Goal: Task Accomplishment & Management: Use online tool/utility

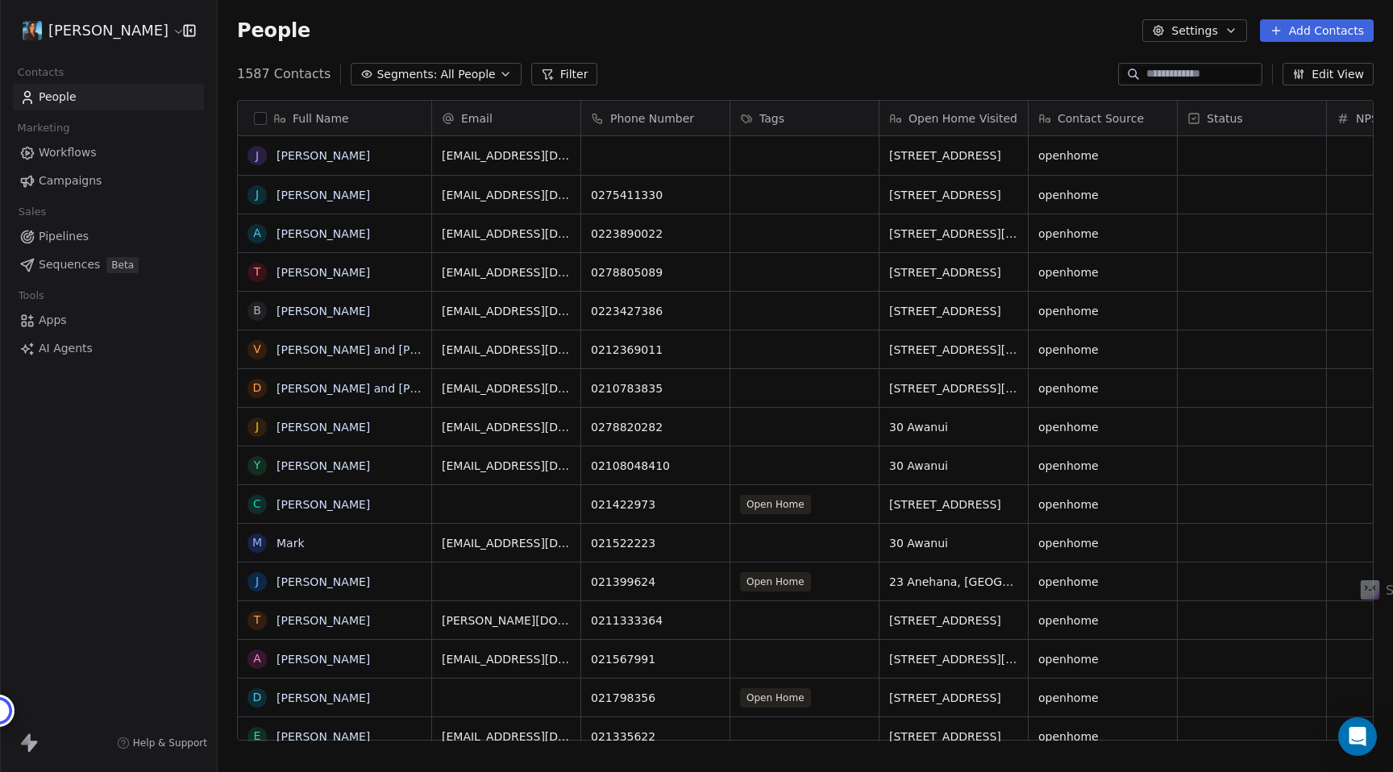
scroll to position [1, 1]
click at [146, 32] on html "[PERSON_NAME] Contacts People Marketing Workflows Campaigns Sales Pipelines Seq…" at bounding box center [696, 386] width 1393 height 772
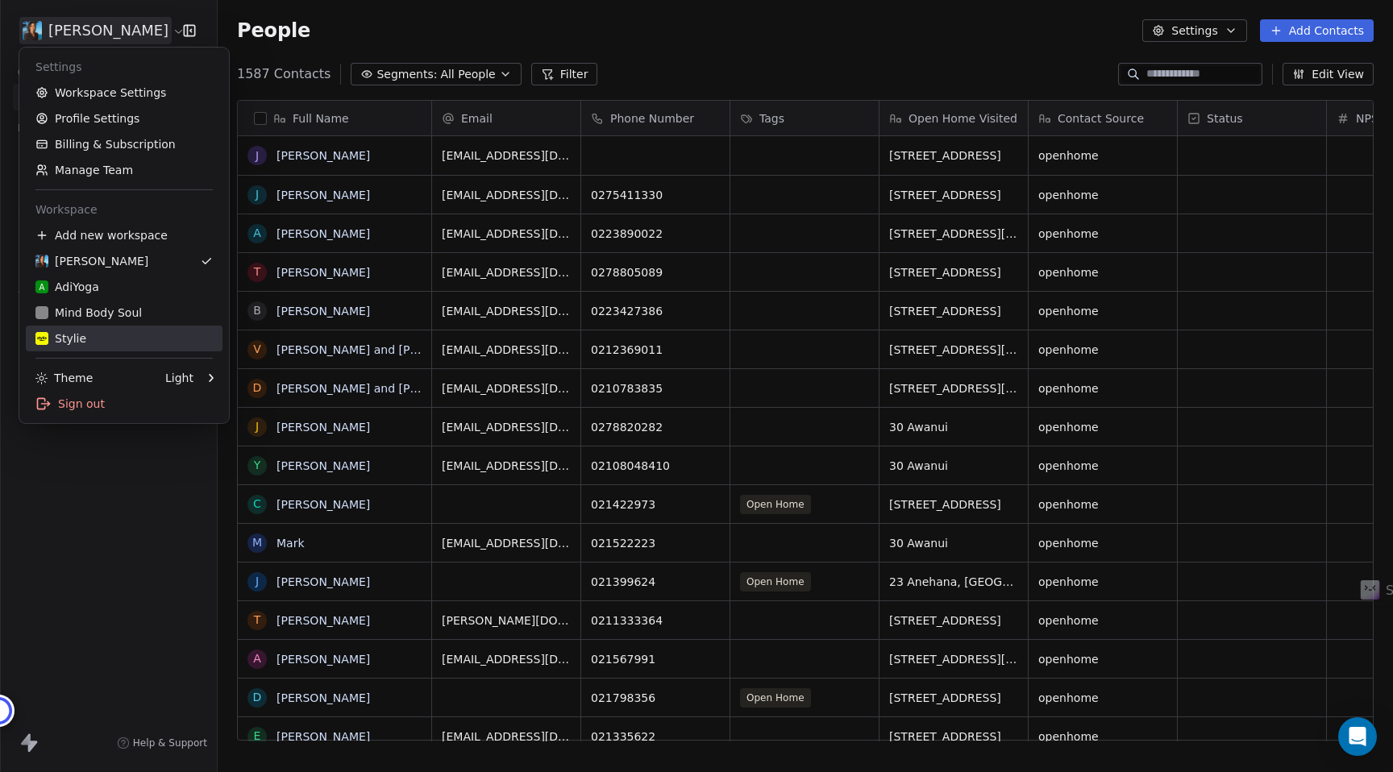
click at [112, 332] on div "Stylie" at bounding box center [123, 338] width 177 height 16
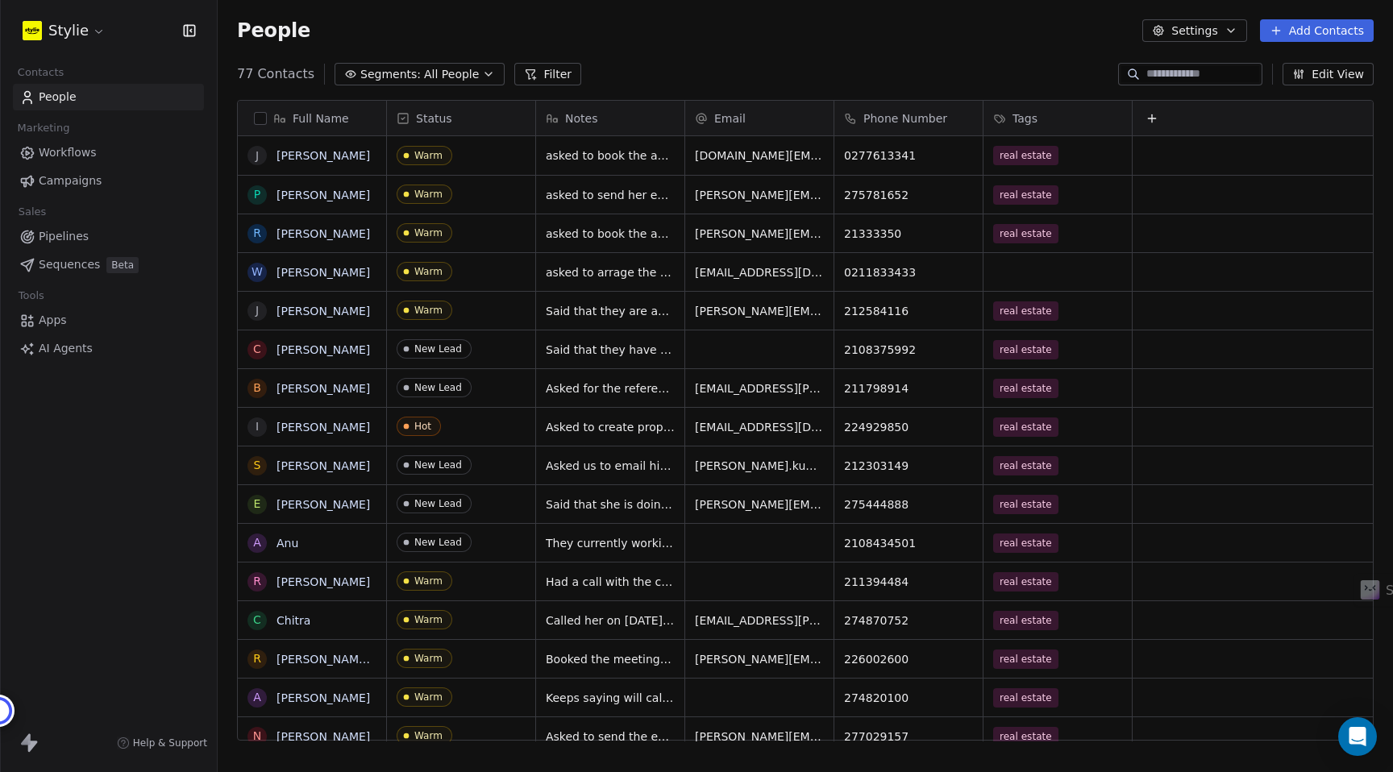
scroll to position [679, 1175]
click at [72, 32] on html "Stylie Contacts People Marketing Workflows Campaigns Sales Pipelines Sequences …" at bounding box center [696, 386] width 1393 height 772
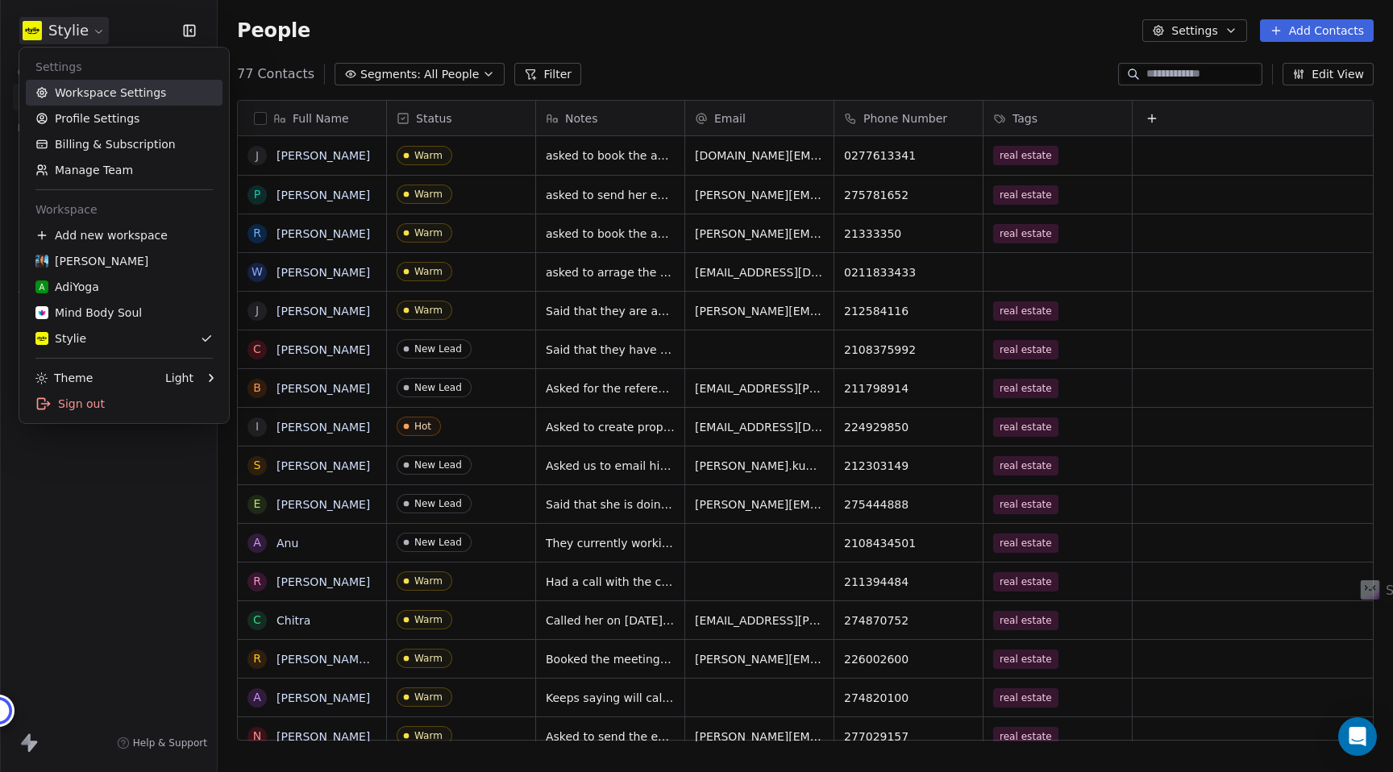
click at [91, 92] on link "Workspace Settings" at bounding box center [124, 93] width 197 height 26
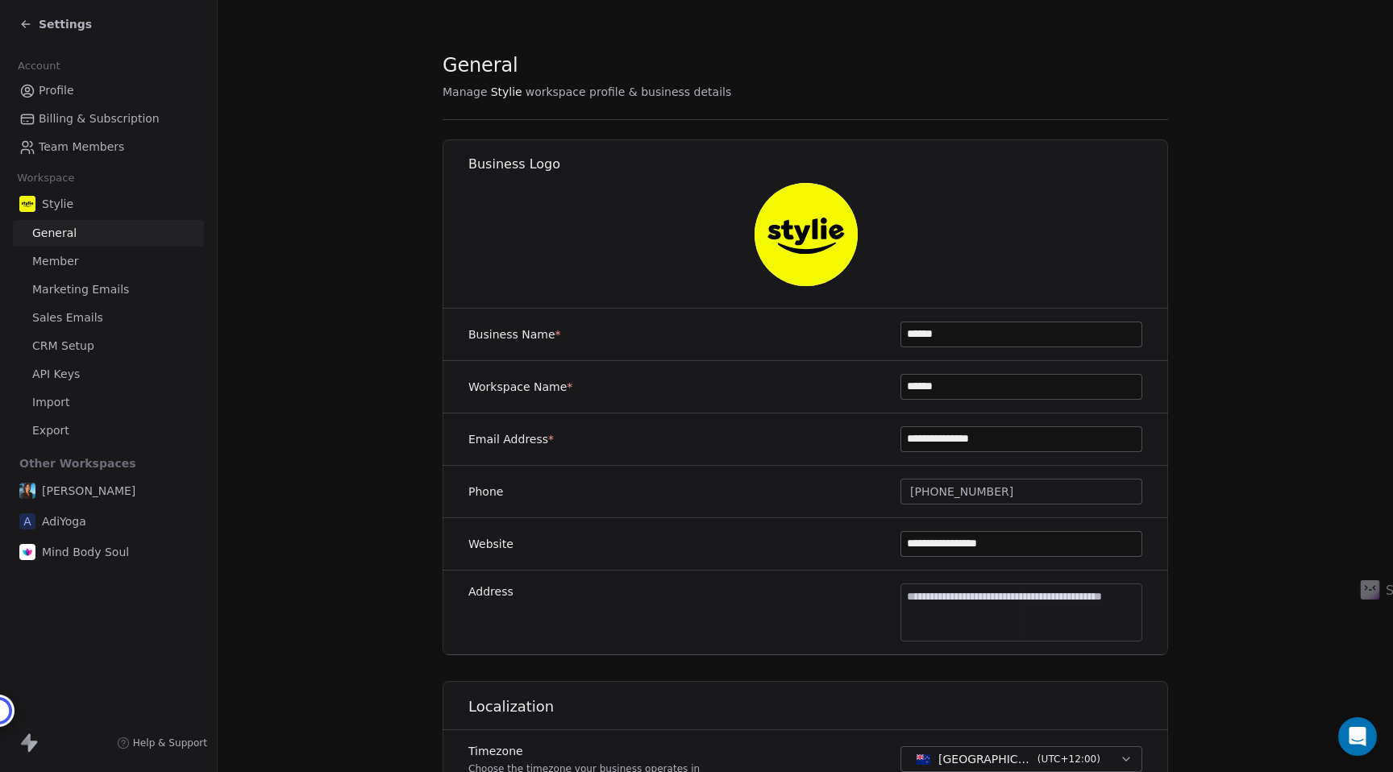
click at [57, 257] on span "Member" at bounding box center [55, 261] width 47 height 17
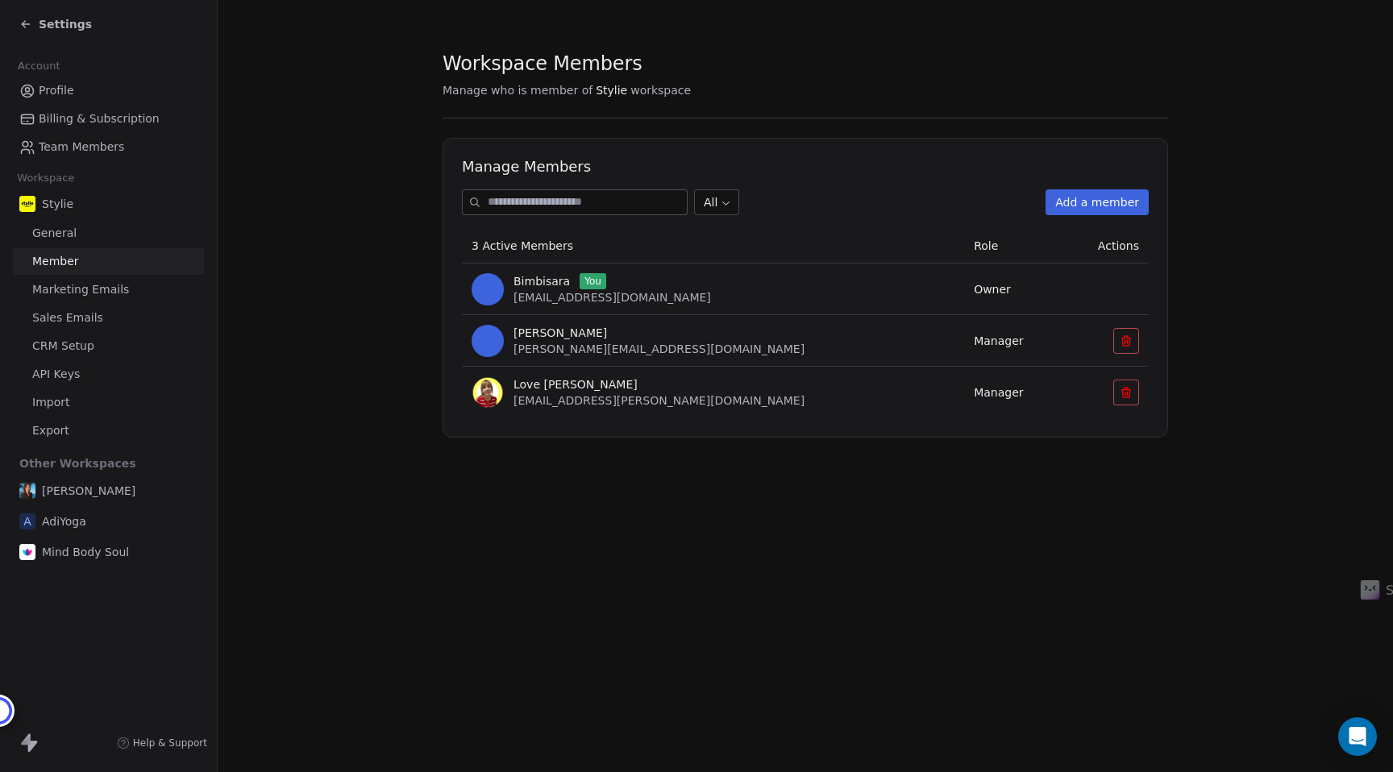
click at [63, 293] on span "Marketing Emails" at bounding box center [80, 289] width 97 height 17
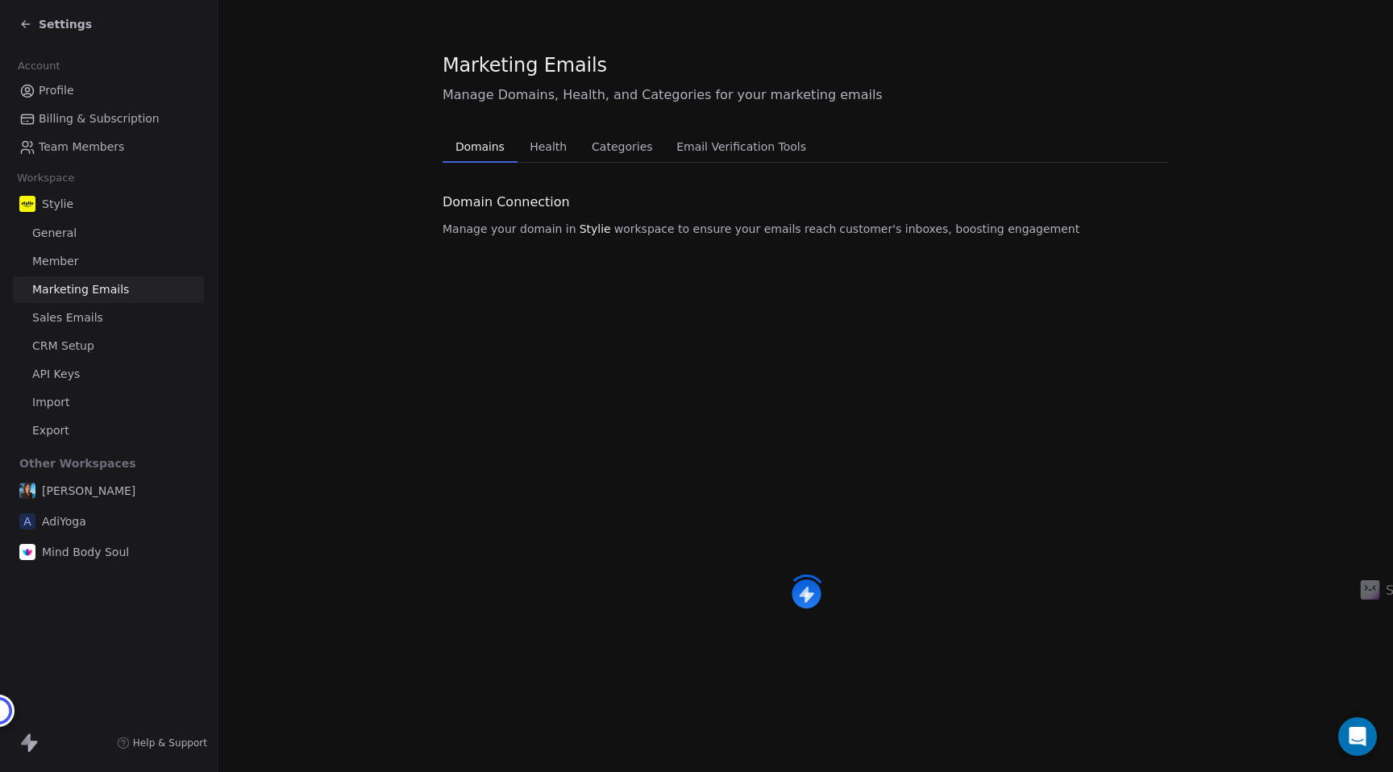
click at [63, 322] on span "Sales Emails" at bounding box center [67, 317] width 71 height 17
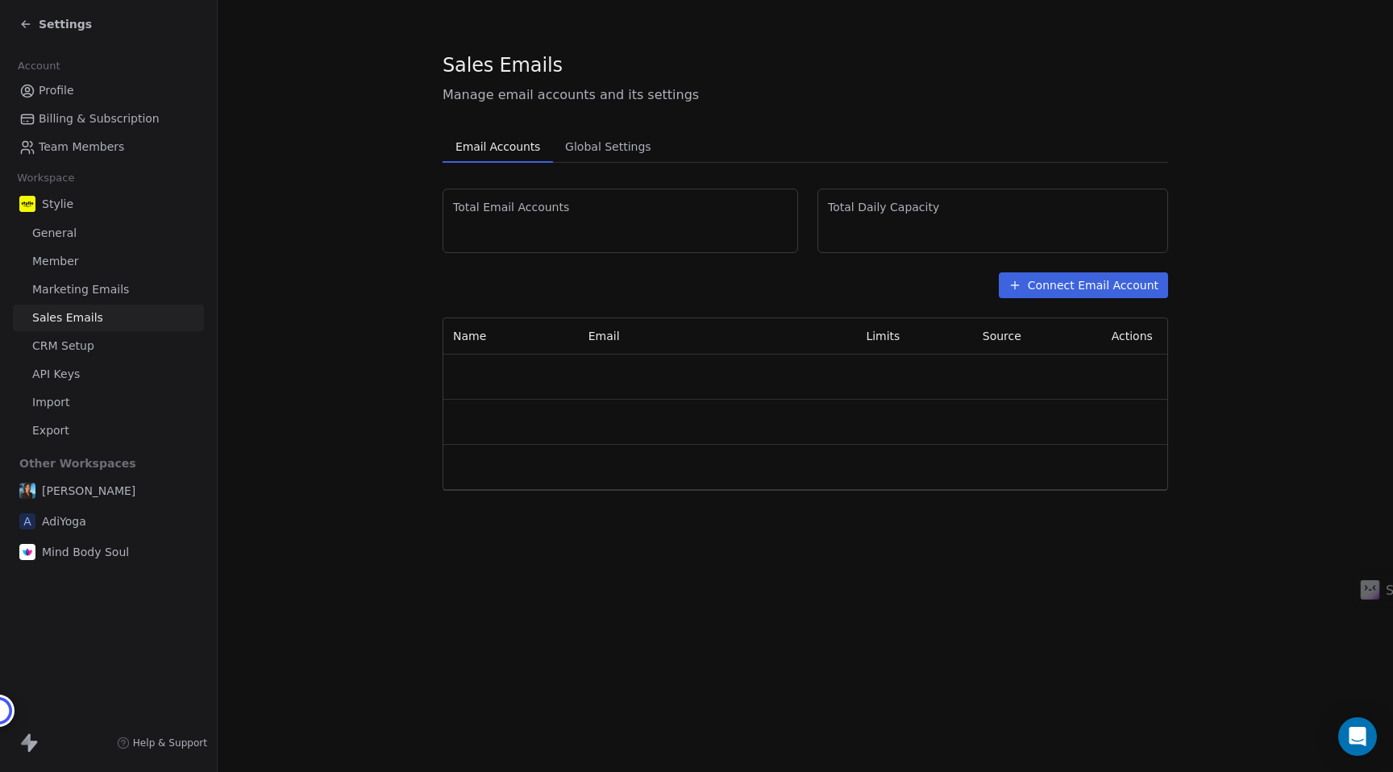
click at [63, 300] on link "Marketing Emails" at bounding box center [108, 289] width 191 height 27
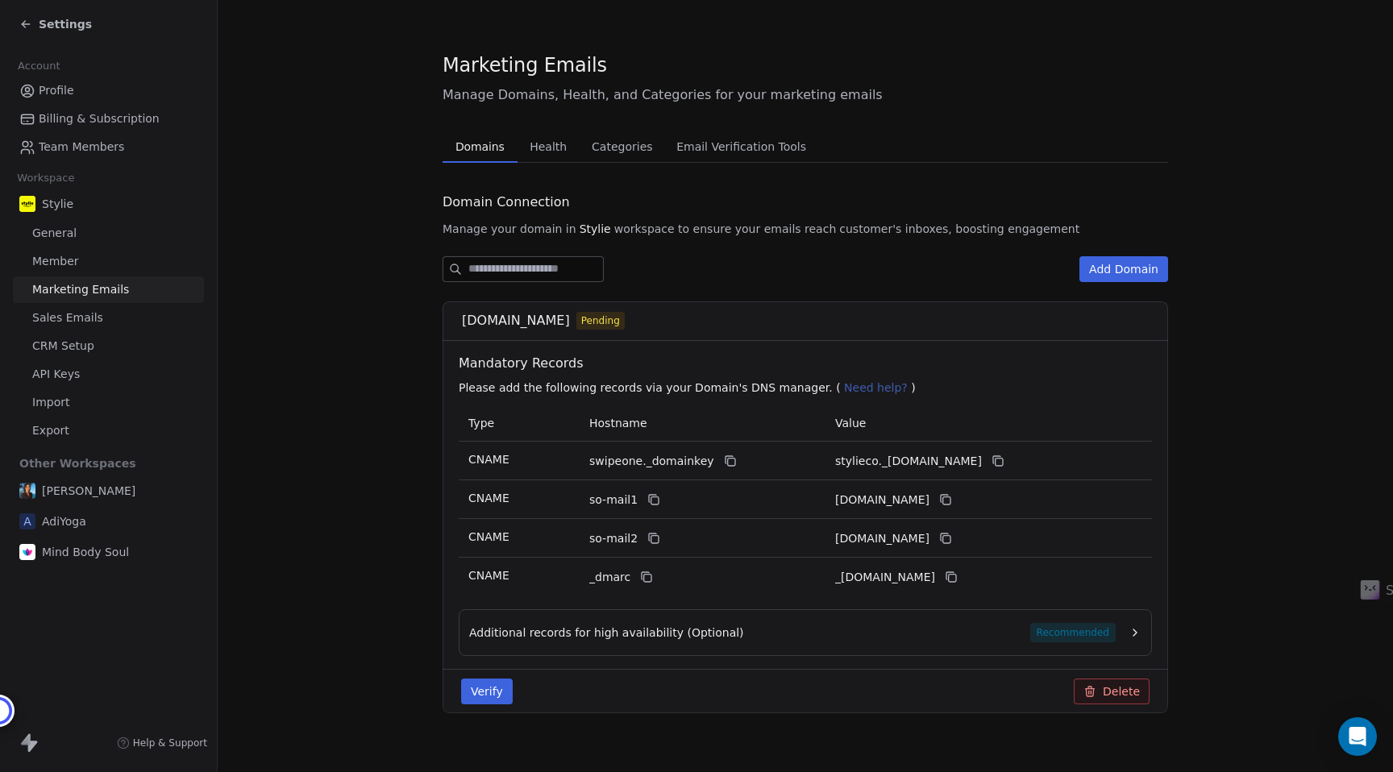
click at [1107, 272] on button "Add Domain" at bounding box center [1123, 269] width 89 height 26
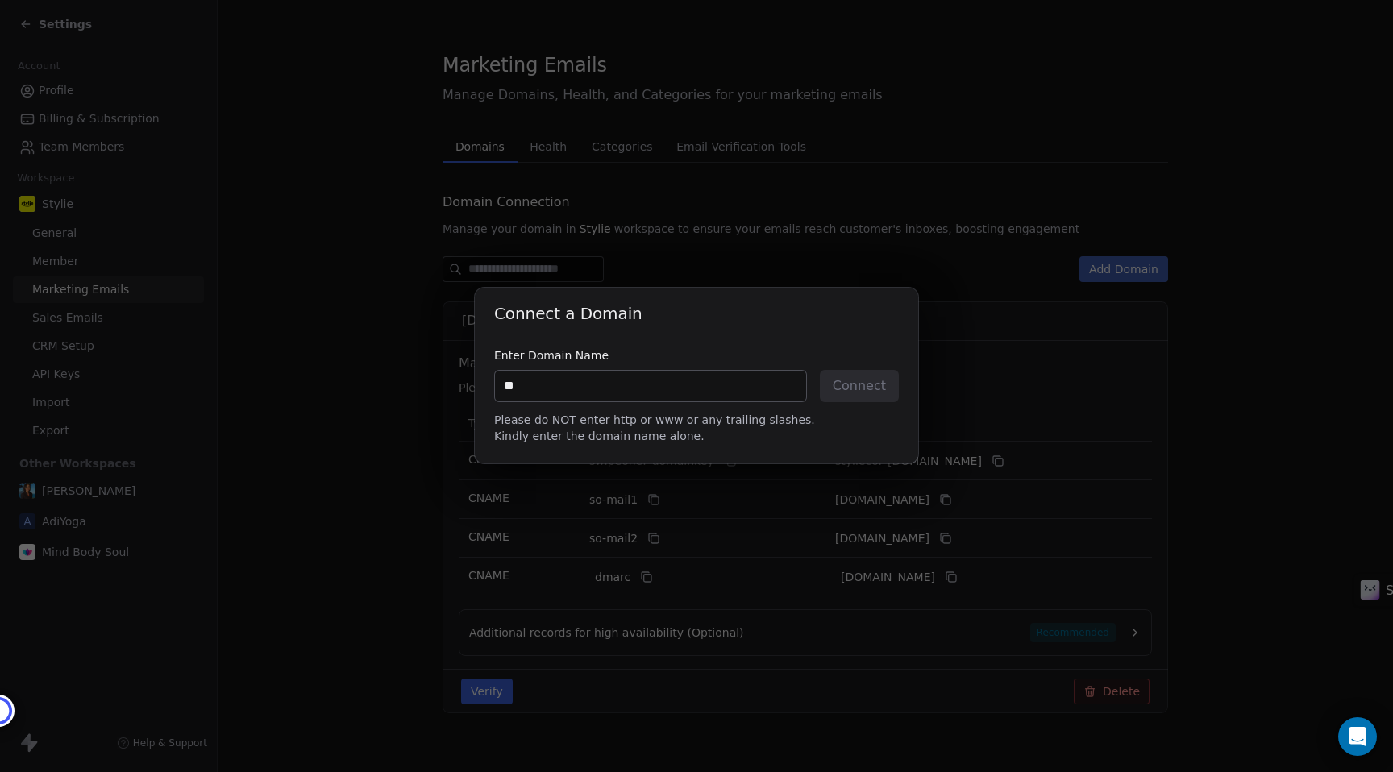
type input "*"
type input "**********"
click at [841, 385] on button "Connect" at bounding box center [859, 386] width 79 height 32
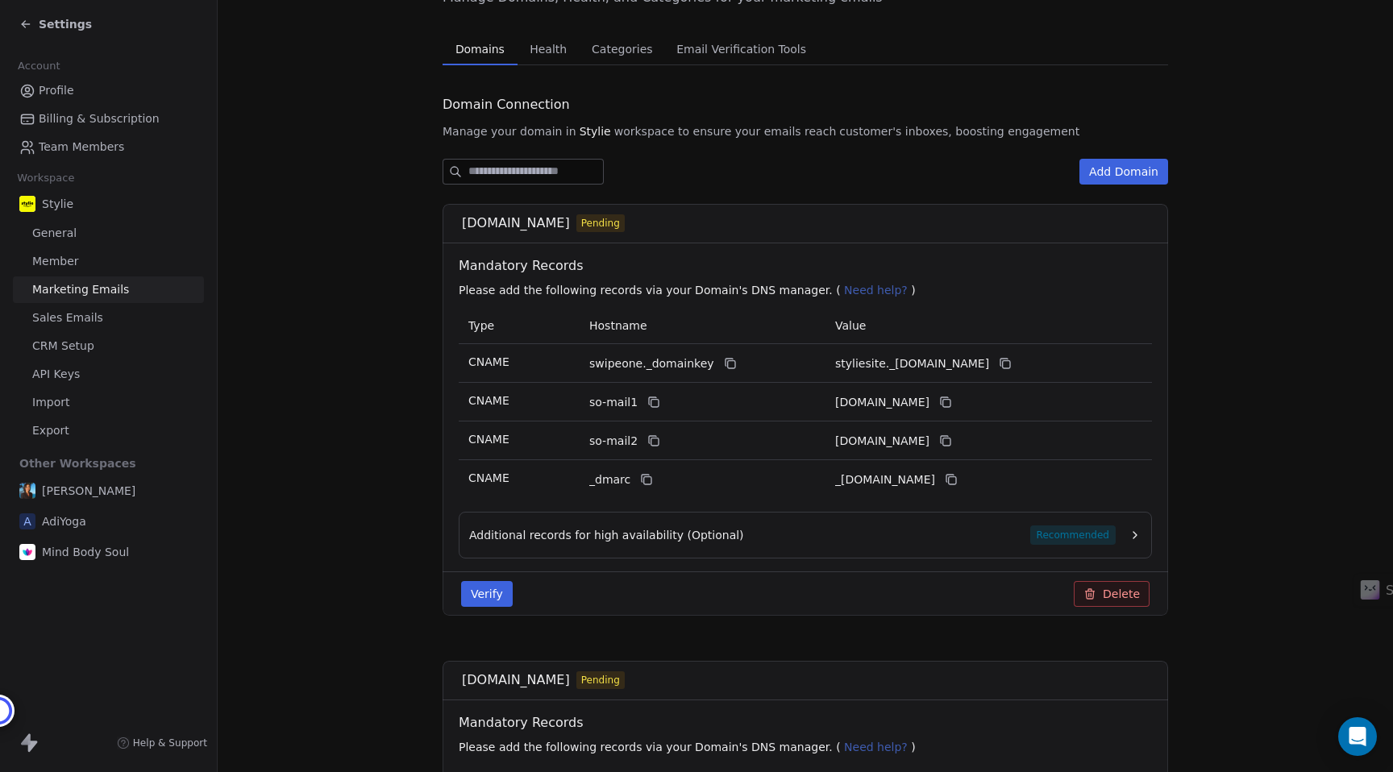
scroll to position [90, 0]
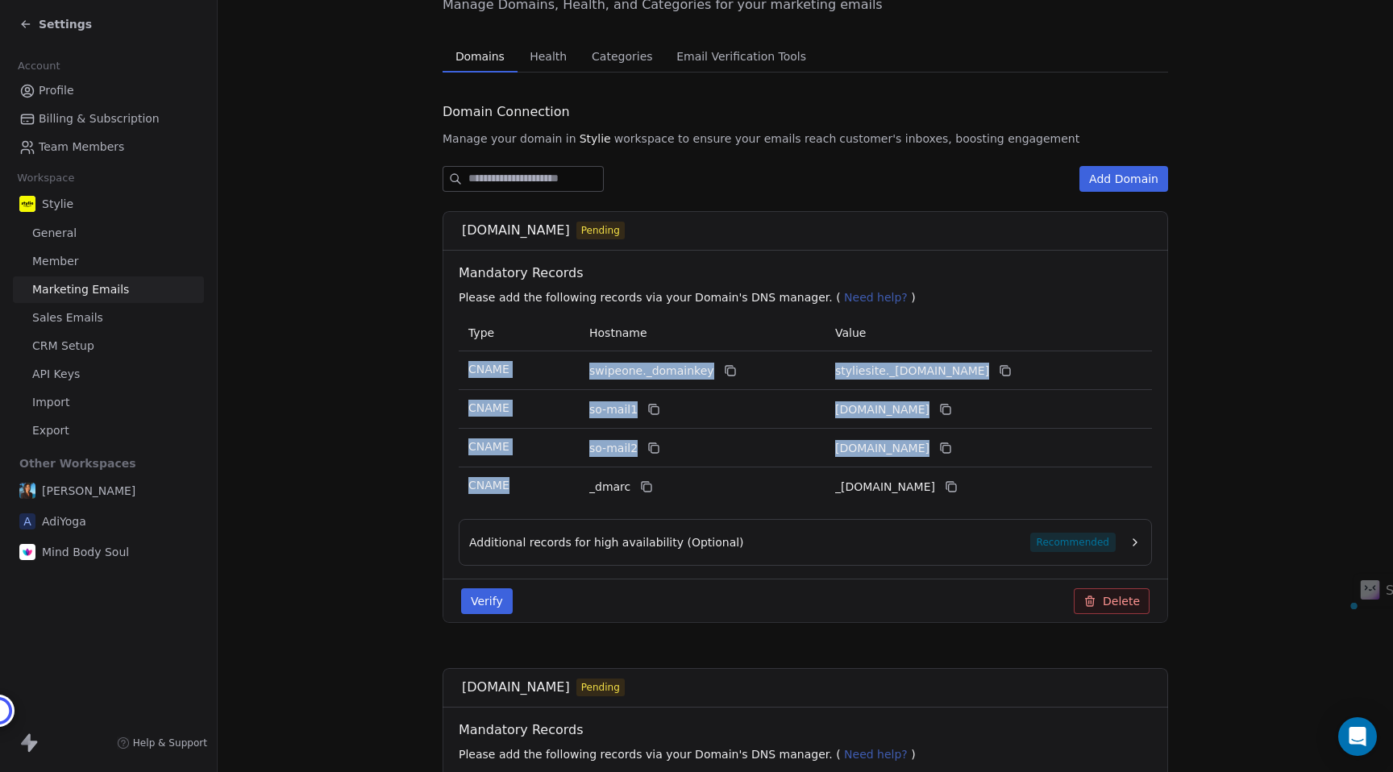
drag, startPoint x: 464, startPoint y: 362, endPoint x: 505, endPoint y: 501, distance: 144.4
click at [505, 501] on tbody "CNAME swipeone._domainkey styliesite._[DOMAIN_NAME] CNAME so-mail1 [DOMAIN_NAME…" at bounding box center [805, 428] width 693 height 155
click at [543, 407] on td "CNAME" at bounding box center [519, 409] width 121 height 39
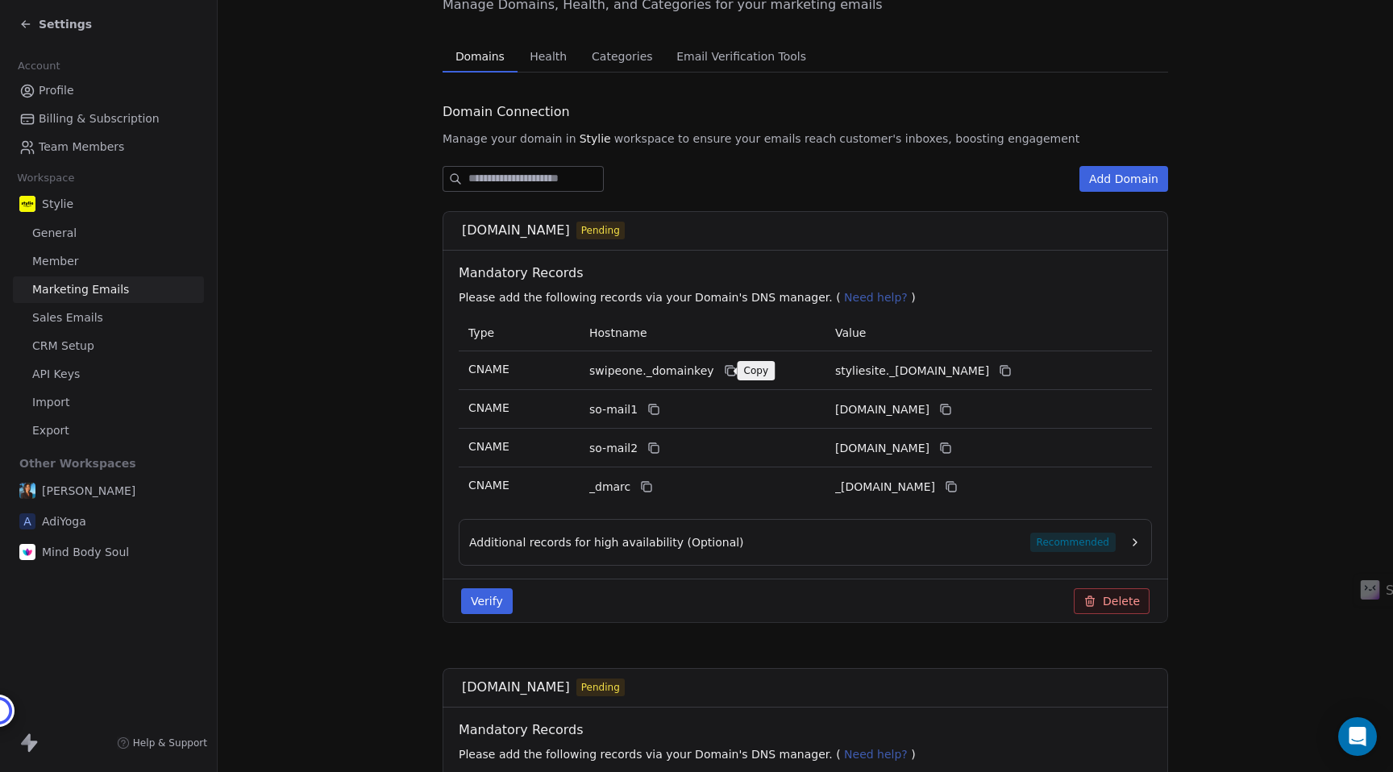
click at [727, 370] on icon at bounding box center [730, 371] width 7 height 7
click at [1063, 372] on div "styliesite._[DOMAIN_NAME]" at bounding box center [956, 370] width 242 height 19
click at [1011, 372] on icon at bounding box center [1005, 370] width 13 height 13
click at [655, 412] on button at bounding box center [653, 409] width 19 height 19
click at [952, 409] on icon at bounding box center [945, 409] width 13 height 13
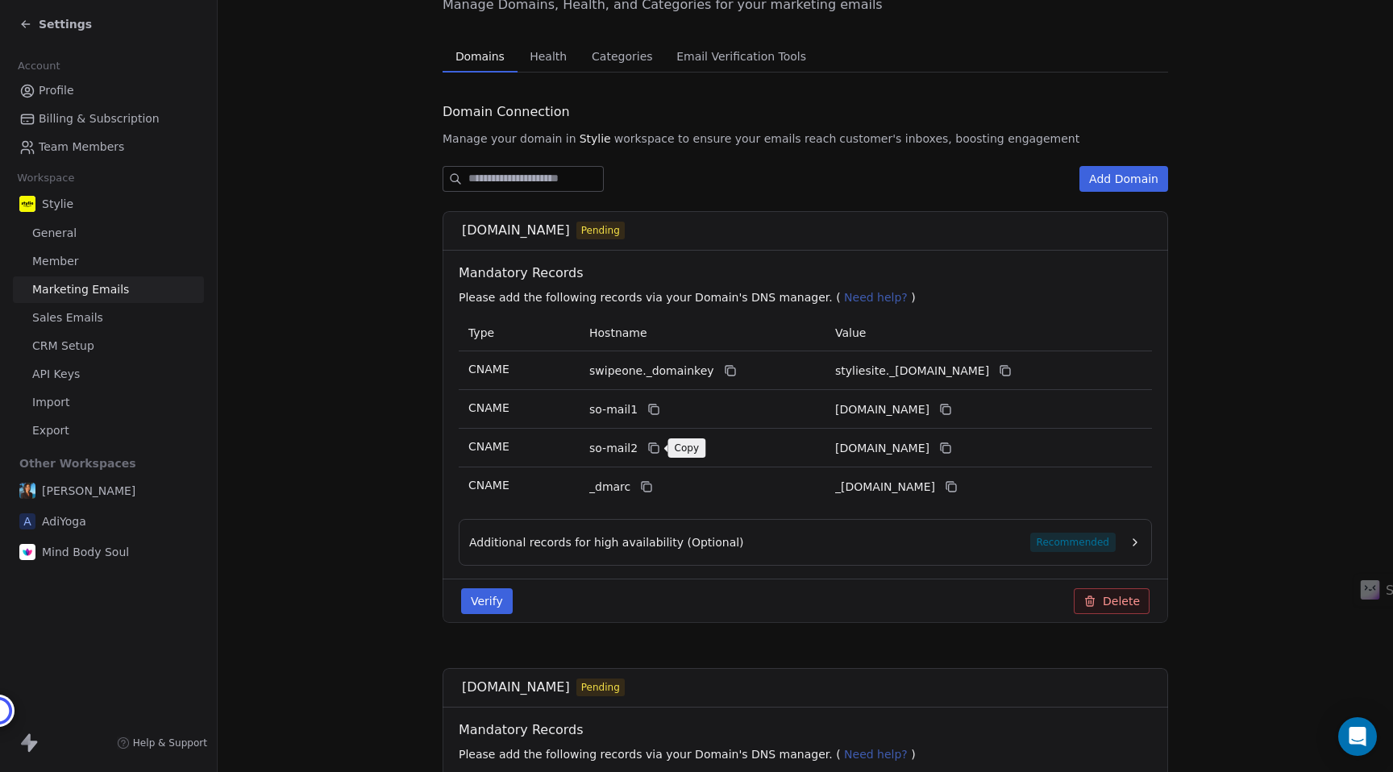
click at [657, 452] on button at bounding box center [653, 447] width 19 height 19
click at [641, 483] on icon at bounding box center [646, 486] width 13 height 13
click at [956, 486] on icon at bounding box center [952, 487] width 7 height 7
click at [708, 523] on div "Additional records for high availability (Optional) Recommended" at bounding box center [805, 542] width 693 height 47
click at [711, 550] on span "Additional records for high availability (Optional)" at bounding box center [606, 542] width 275 height 16
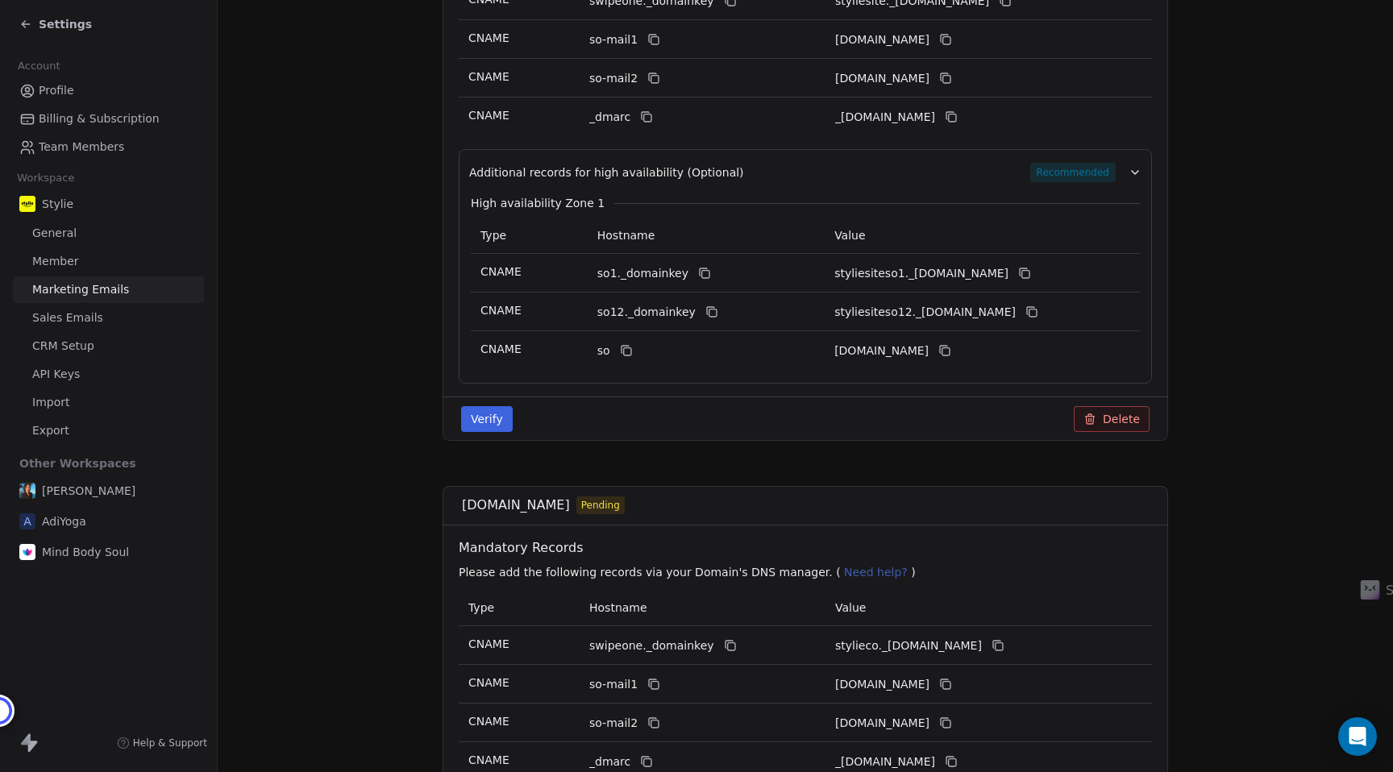
scroll to position [462, 0]
click at [699, 274] on icon at bounding box center [704, 271] width 13 height 13
click at [1031, 270] on icon at bounding box center [1024, 271] width 13 height 13
click at [705, 312] on icon at bounding box center [711, 310] width 13 height 13
click at [1038, 312] on icon at bounding box center [1031, 310] width 13 height 13
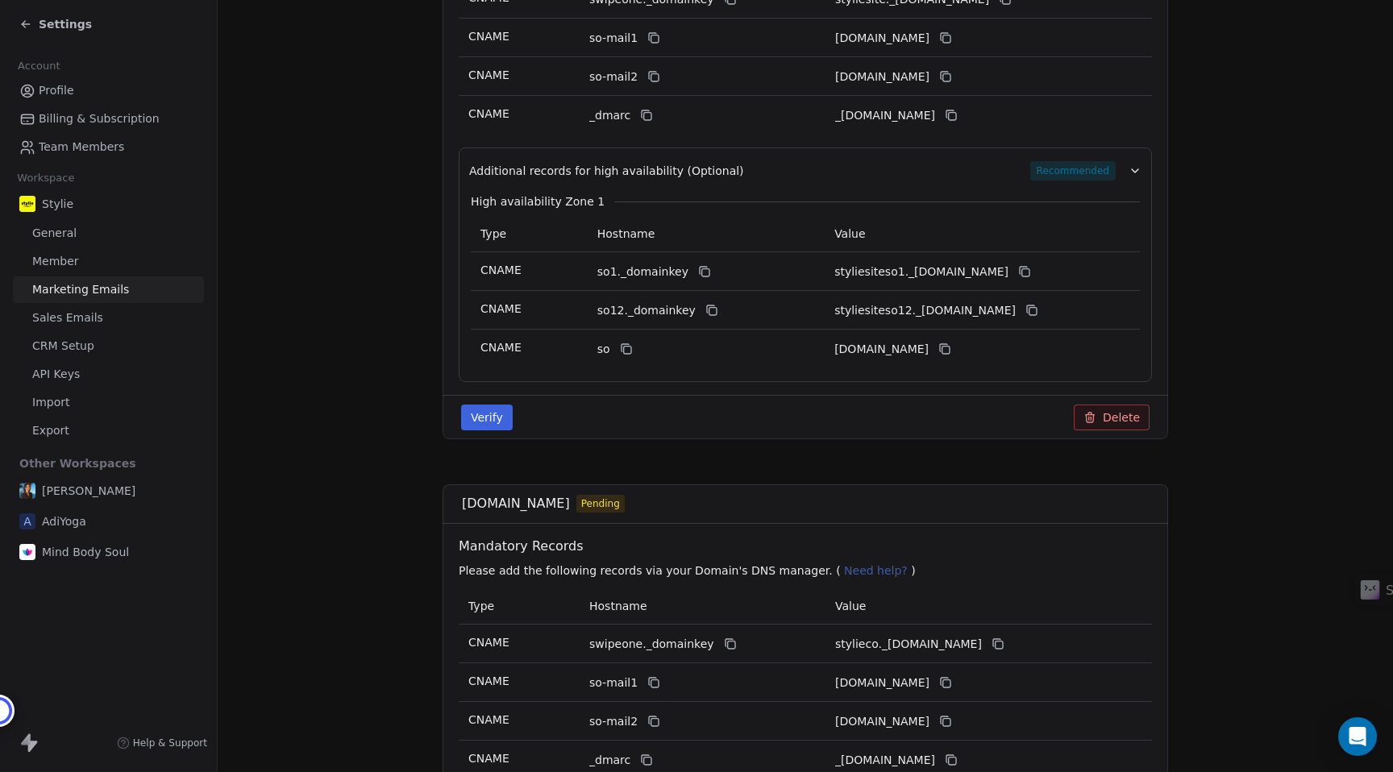
click at [623, 349] on icon at bounding box center [626, 349] width 13 height 13
click at [951, 344] on icon at bounding box center [944, 349] width 13 height 13
click at [494, 430] on button "Verify" at bounding box center [487, 418] width 52 height 26
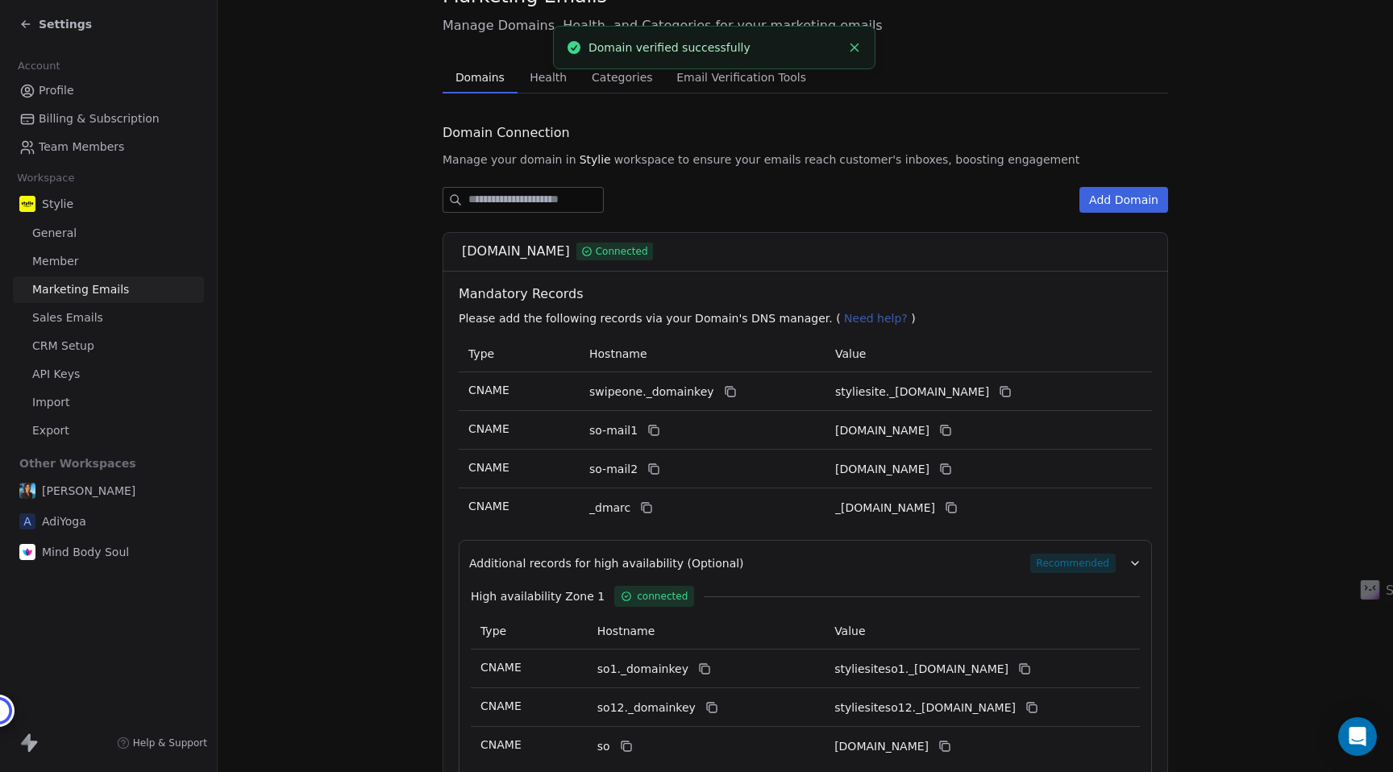
scroll to position [0, 0]
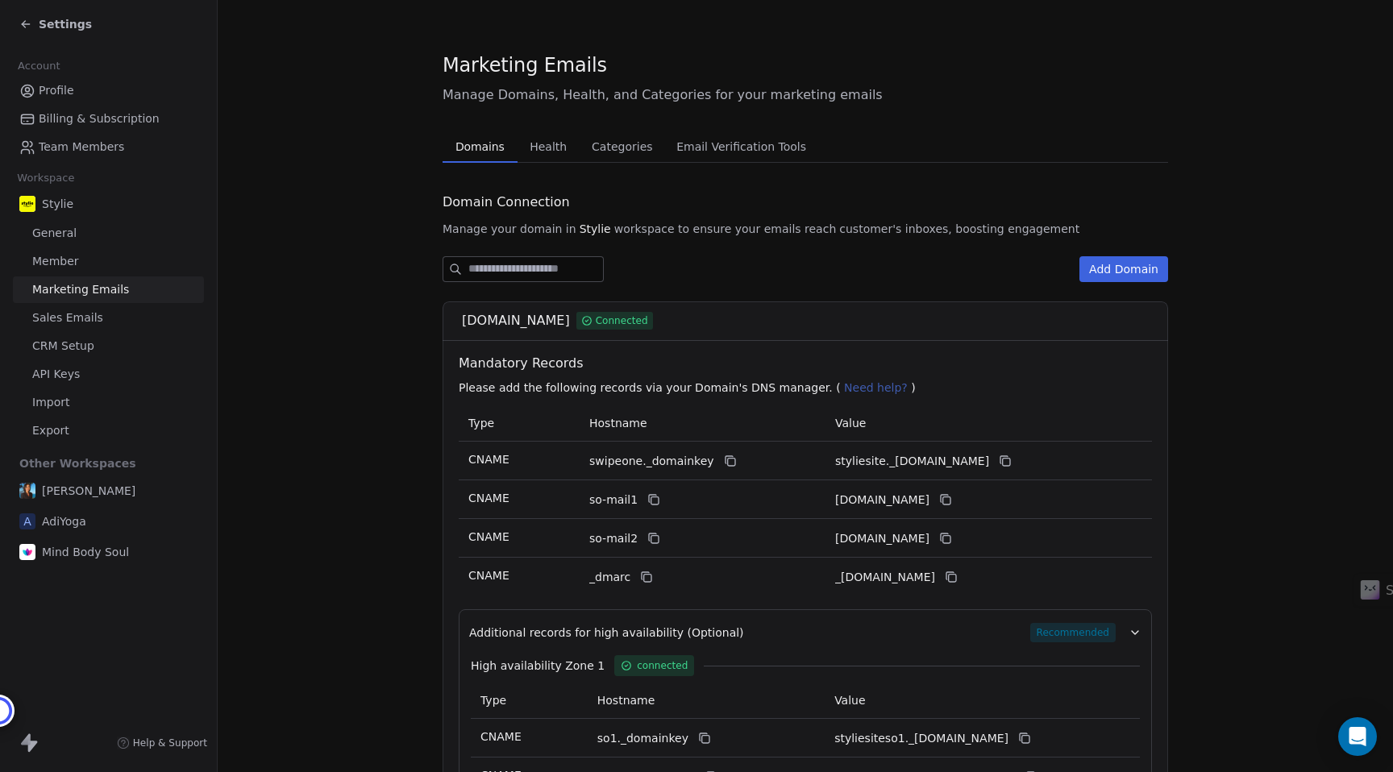
click at [538, 146] on span "Health" at bounding box center [548, 146] width 50 height 23
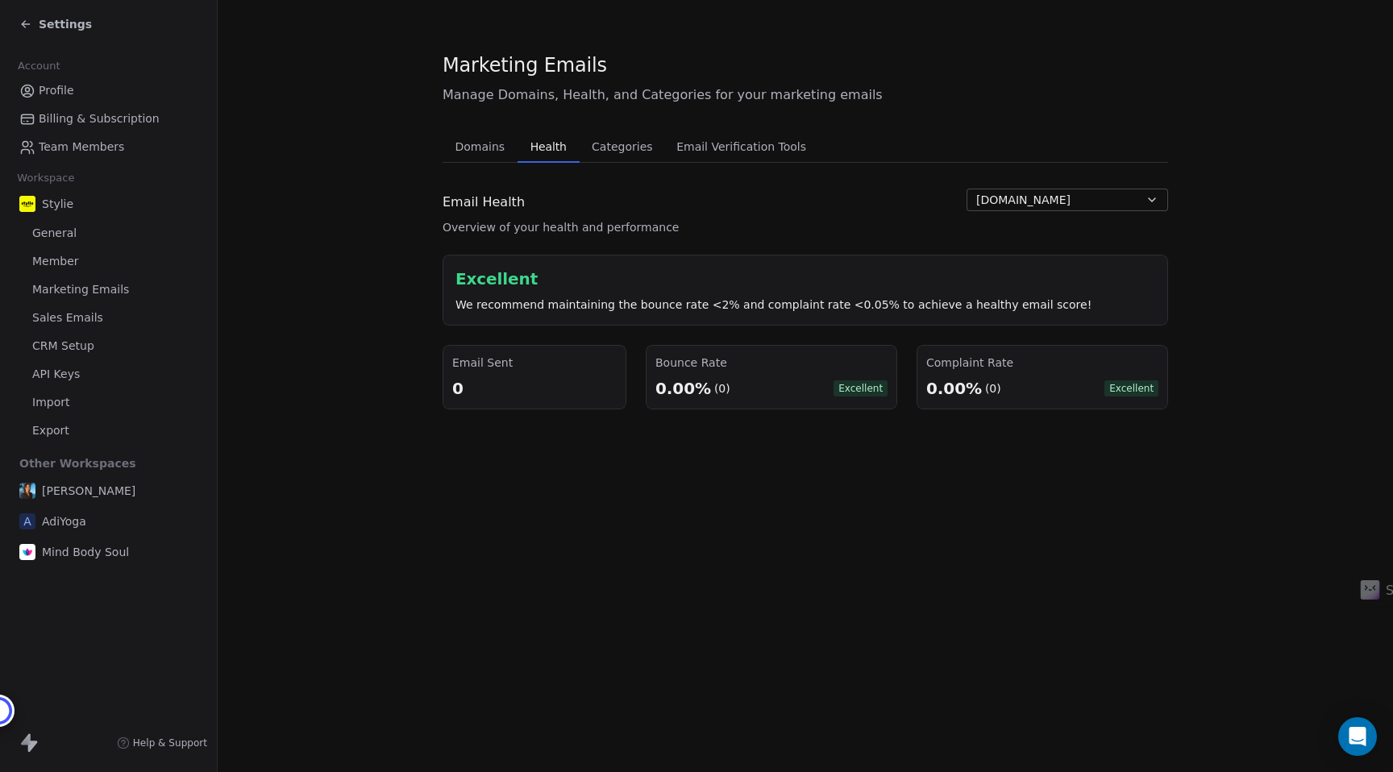
click at [638, 156] on span "Categories" at bounding box center [621, 146] width 73 height 23
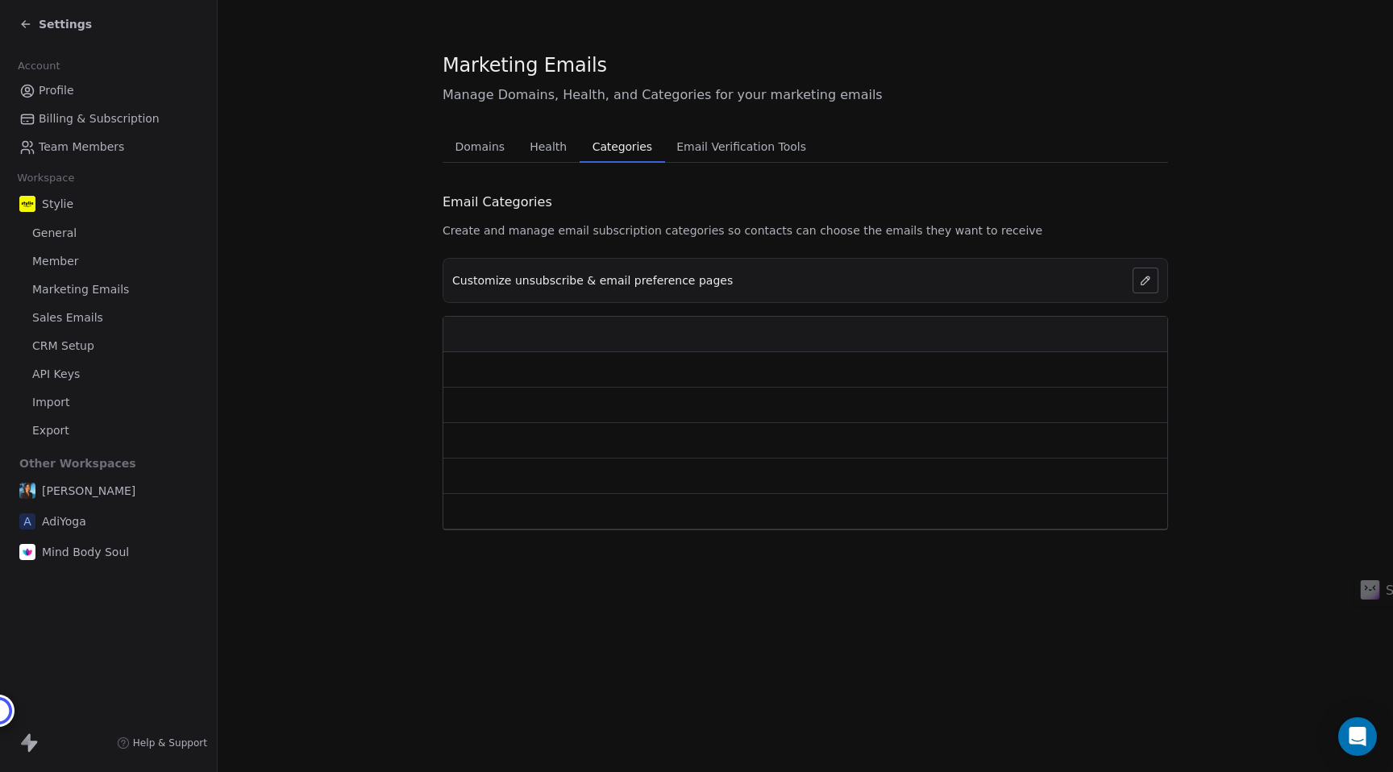
click at [750, 155] on span "Email Verification Tools" at bounding box center [741, 146] width 143 height 23
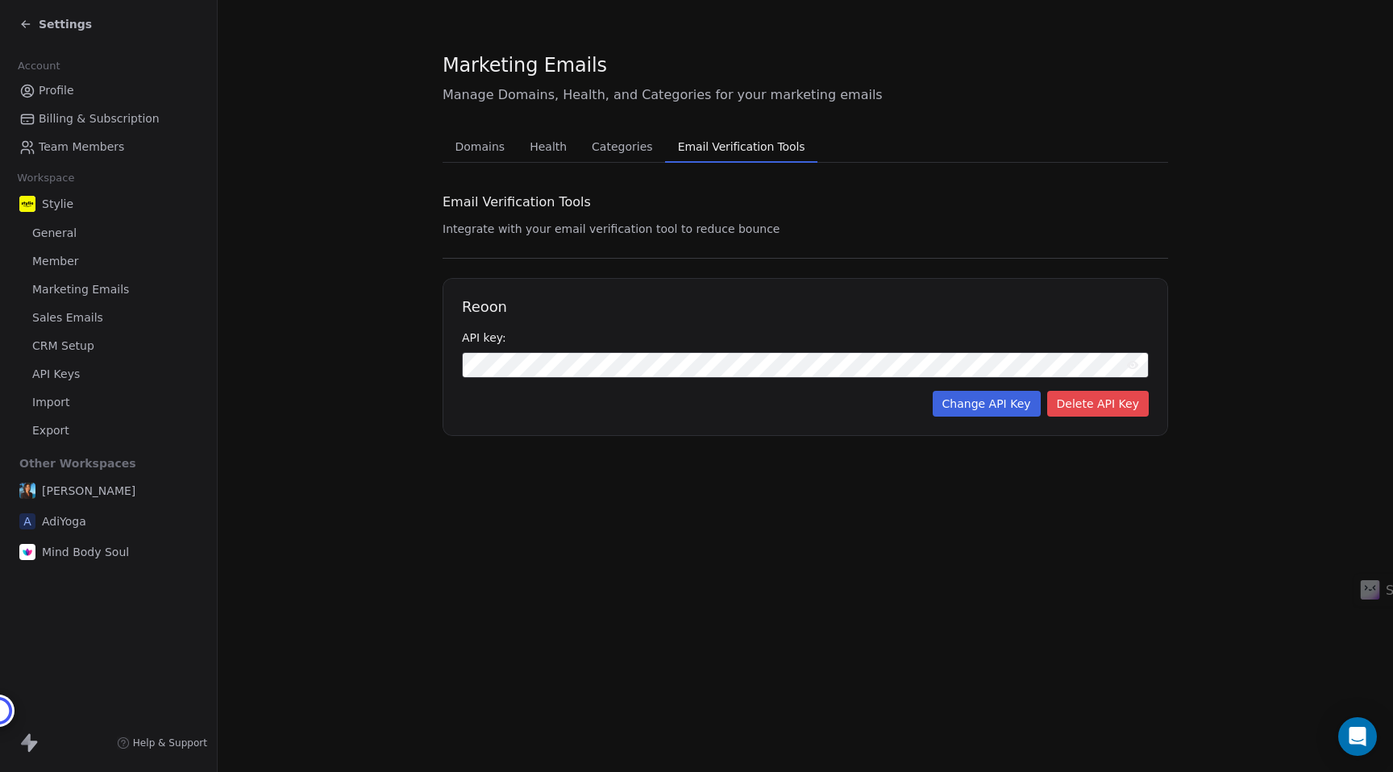
click at [1137, 360] on icon at bounding box center [1132, 365] width 13 height 13
click at [1137, 361] on icon at bounding box center [1132, 365] width 13 height 13
click at [62, 241] on span "General" at bounding box center [54, 233] width 44 height 17
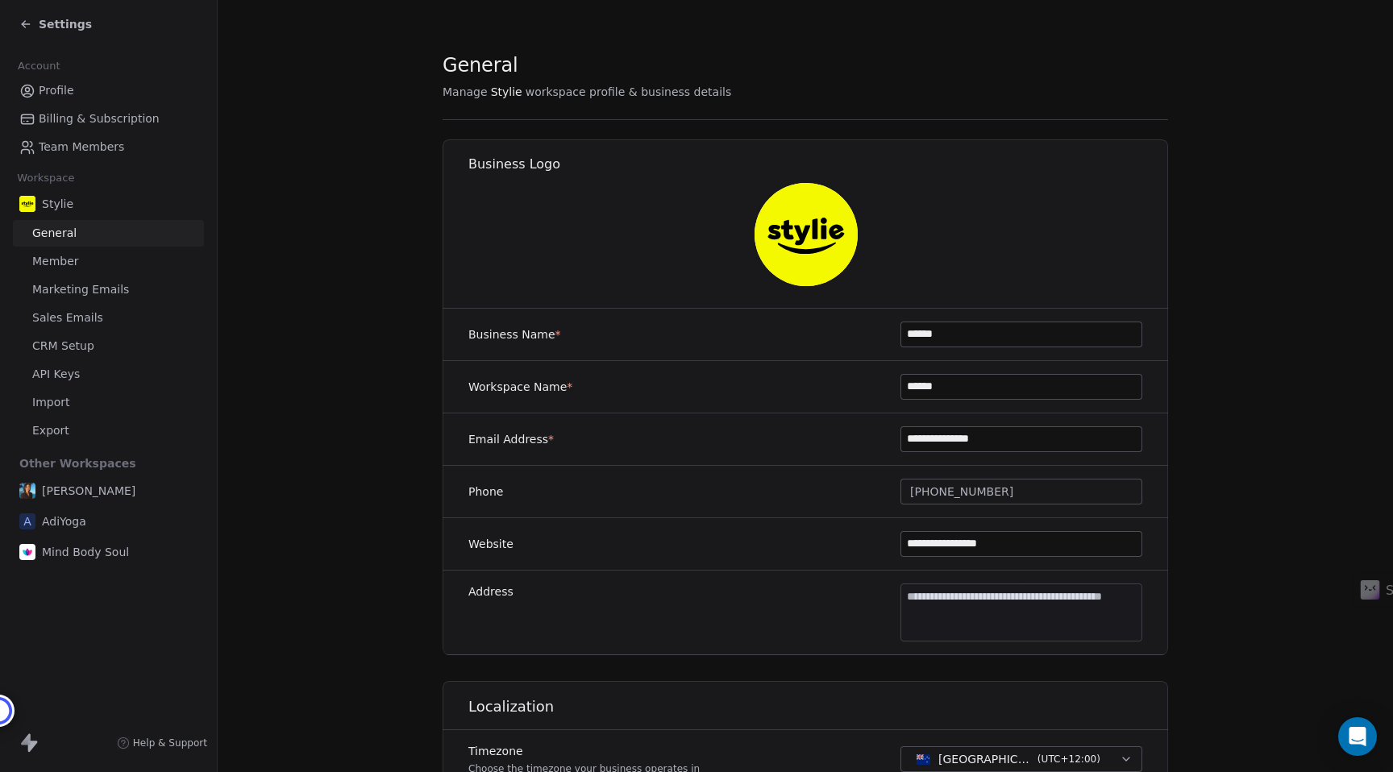
click at [63, 260] on span "Member" at bounding box center [55, 261] width 47 height 17
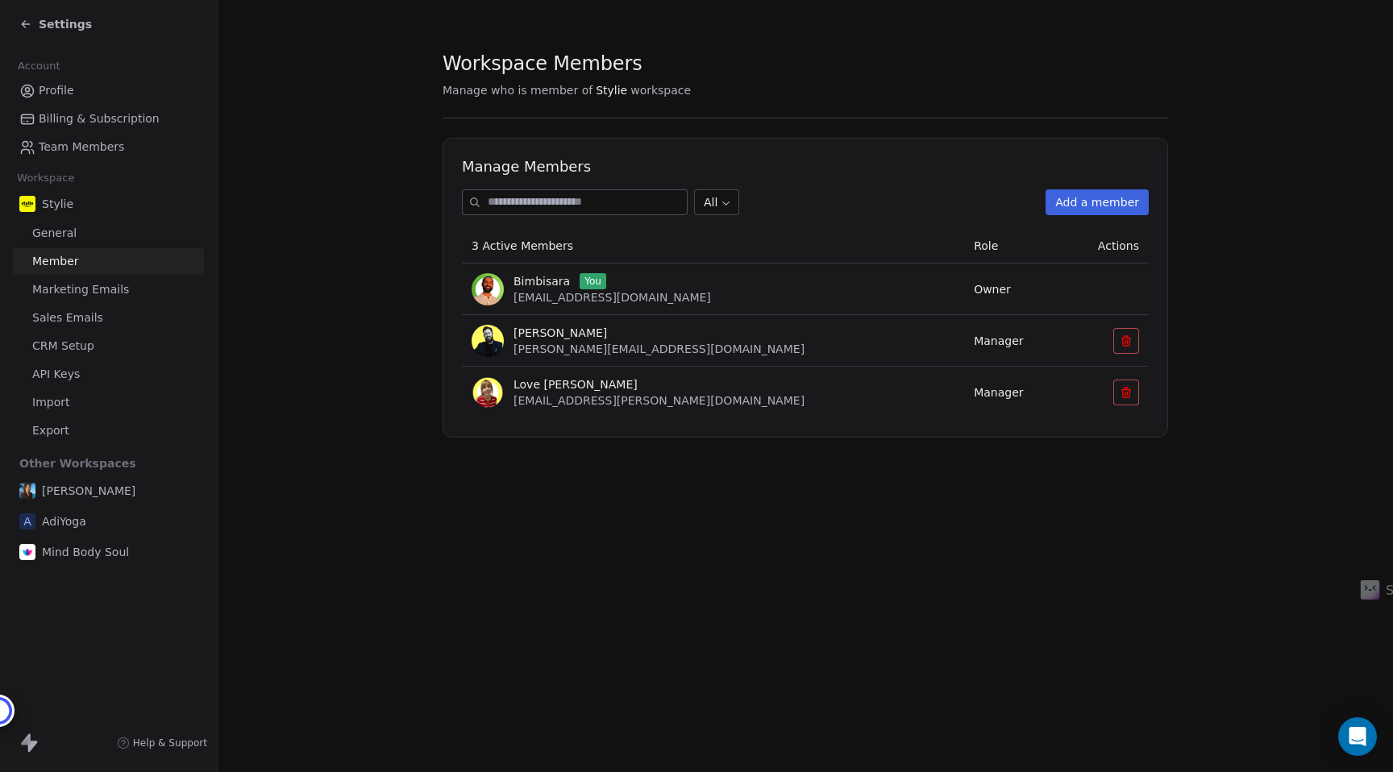
click at [81, 293] on span "Marketing Emails" at bounding box center [80, 289] width 97 height 17
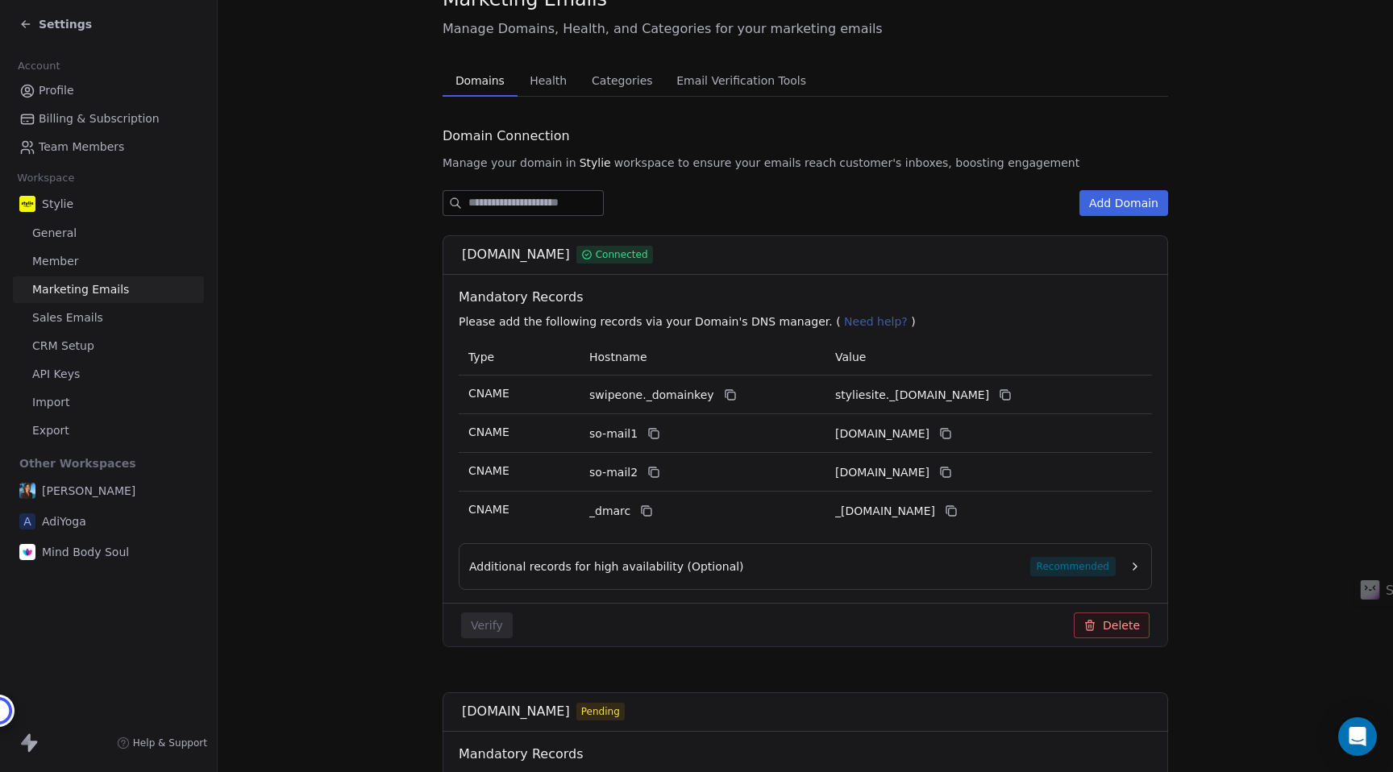
scroll to position [78, 0]
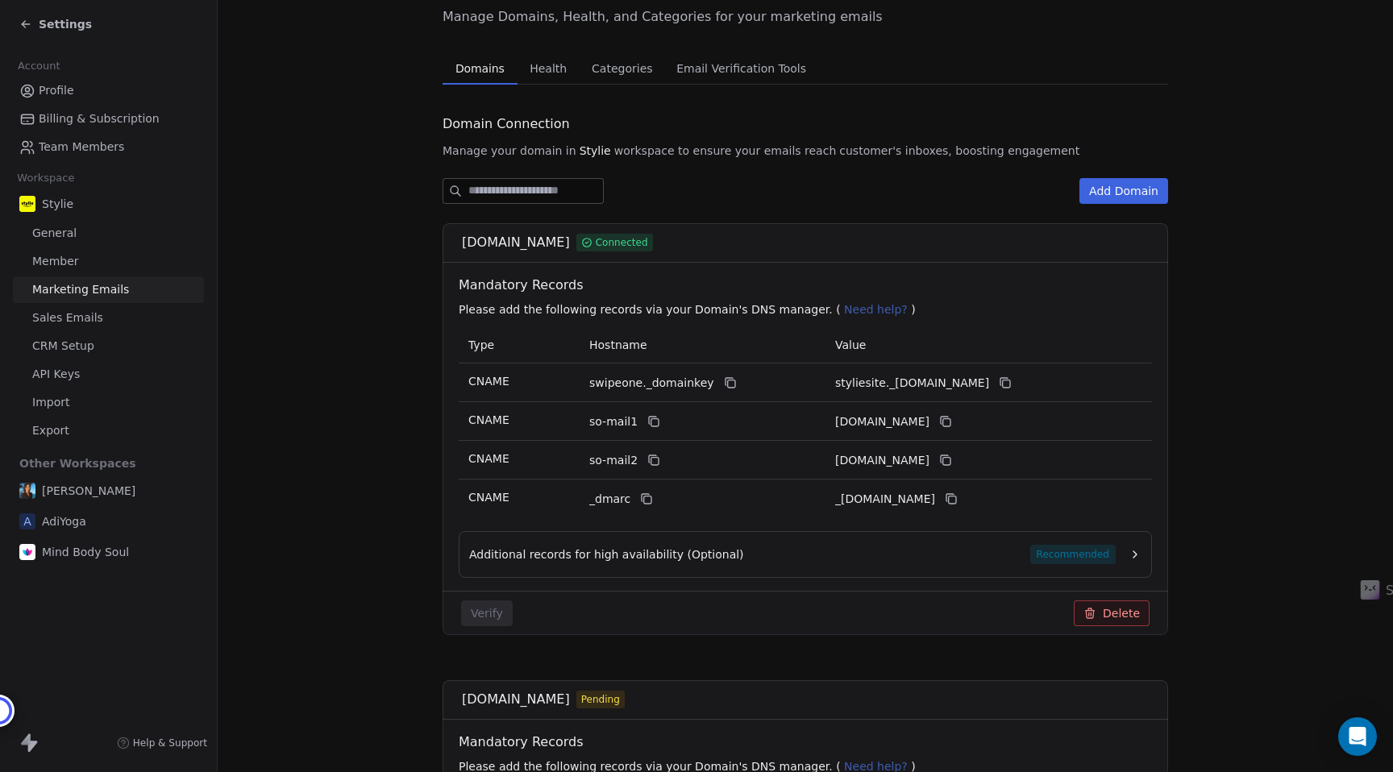
click at [69, 318] on span "Sales Emails" at bounding box center [67, 317] width 71 height 17
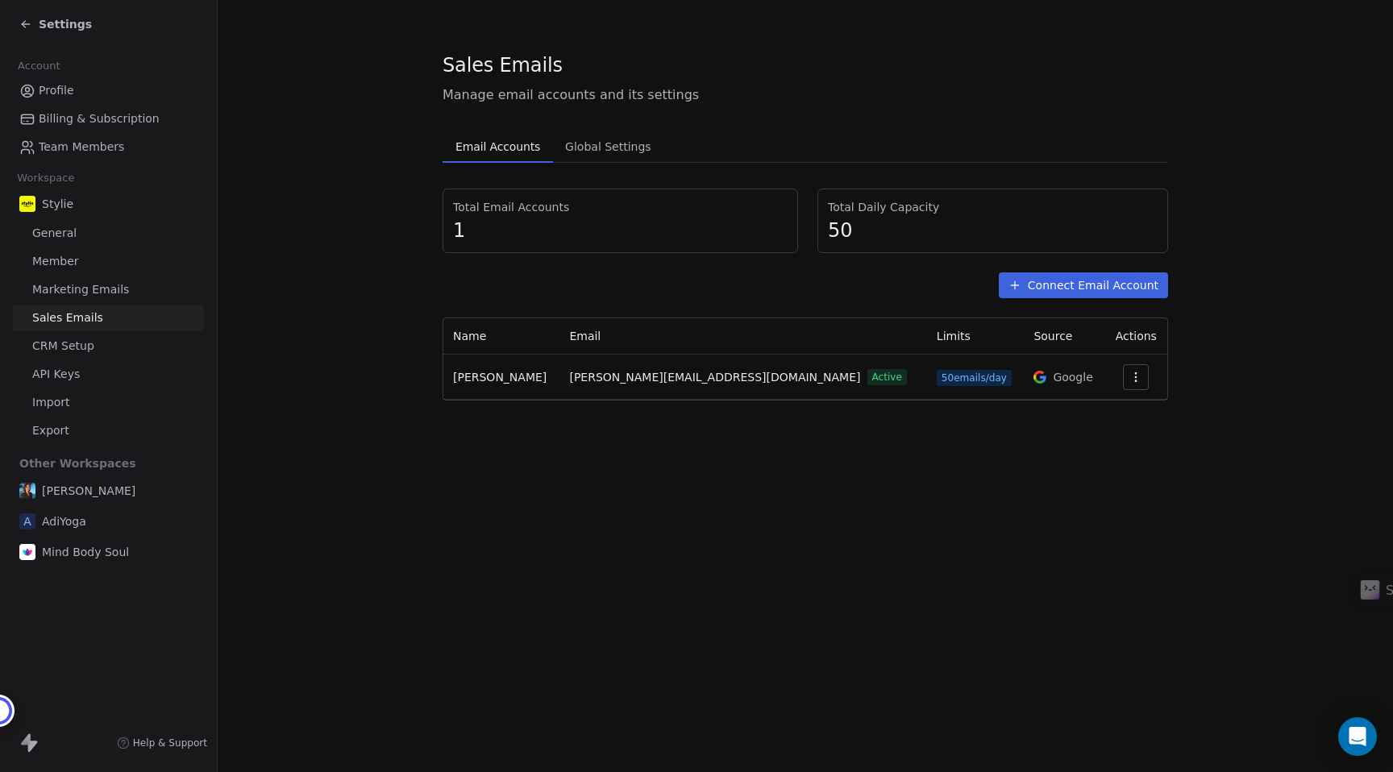
click at [56, 352] on span "CRM Setup" at bounding box center [63, 346] width 62 height 17
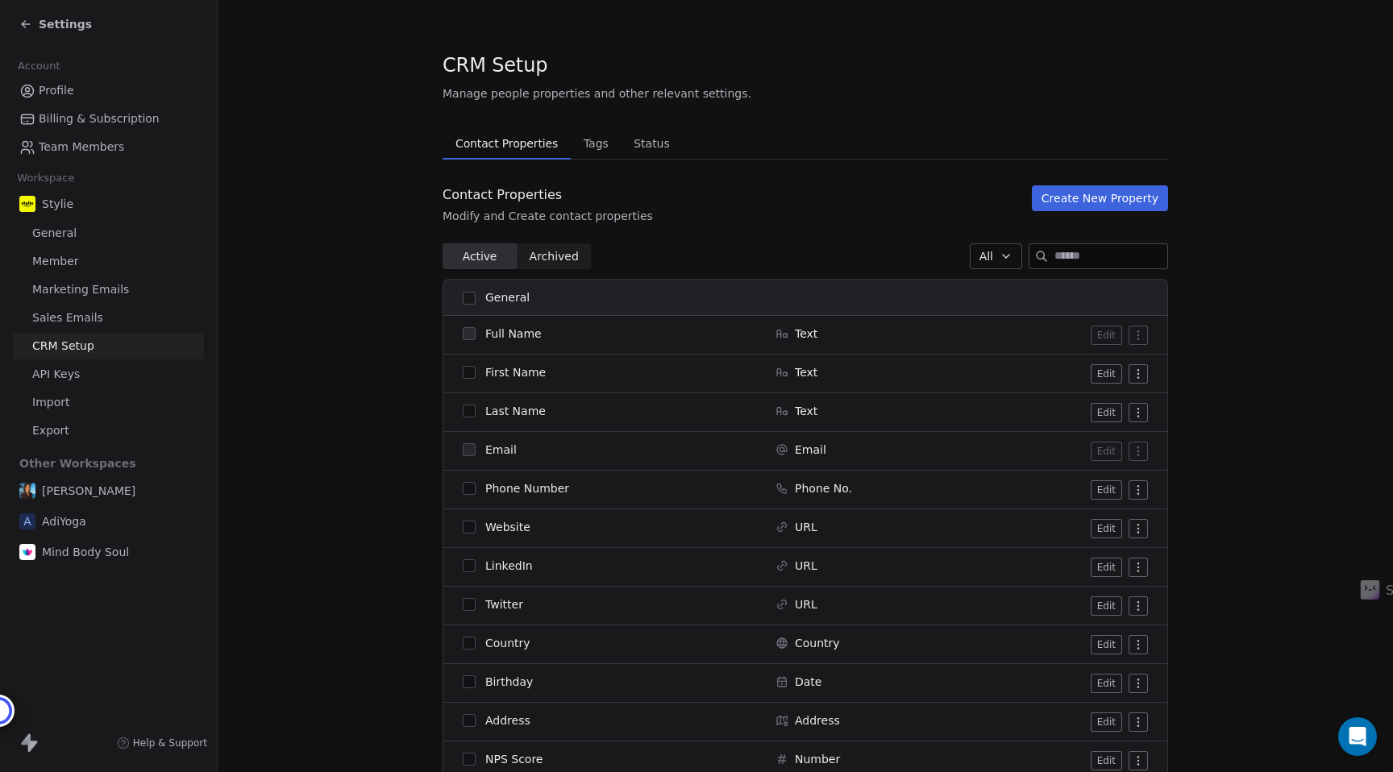
click at [60, 379] on span "API Keys" at bounding box center [56, 374] width 48 height 17
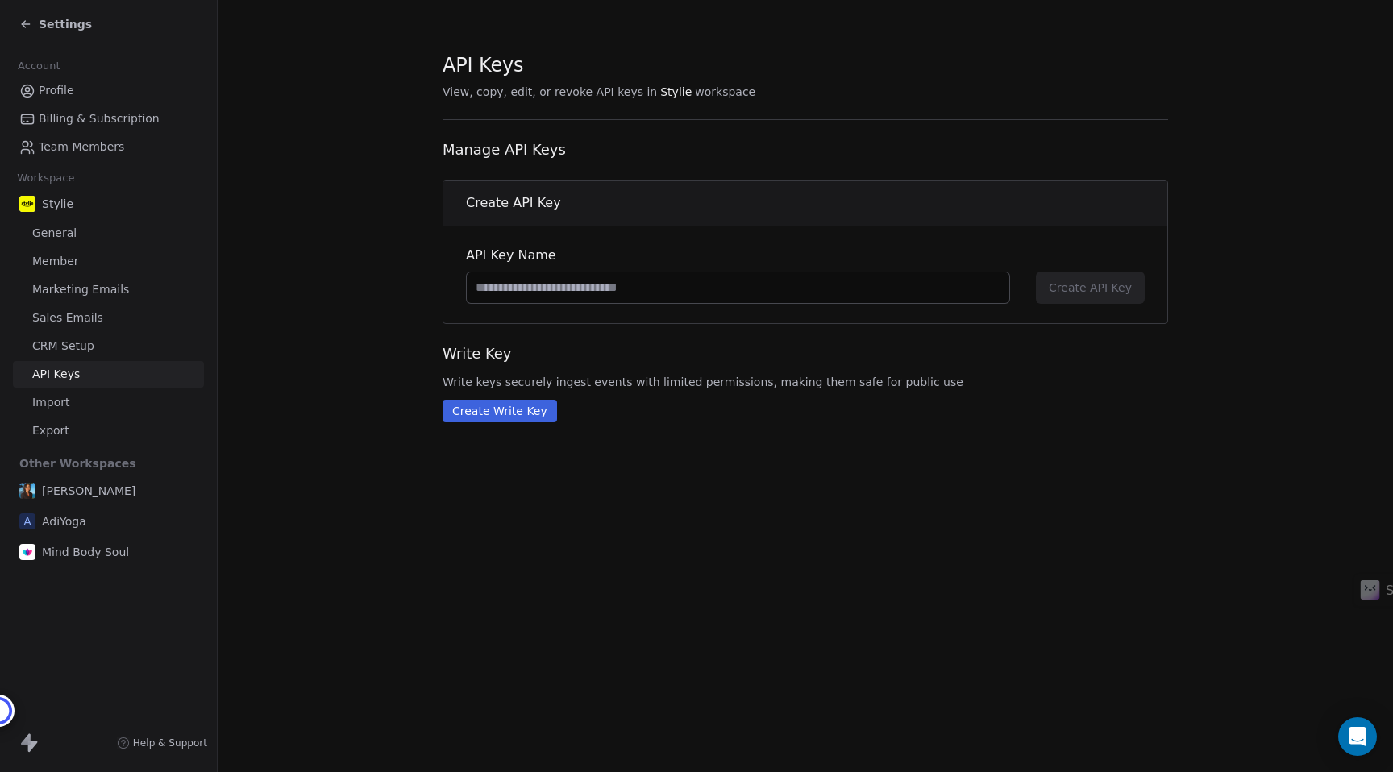
click at [53, 31] on span "Settings" at bounding box center [65, 24] width 53 height 16
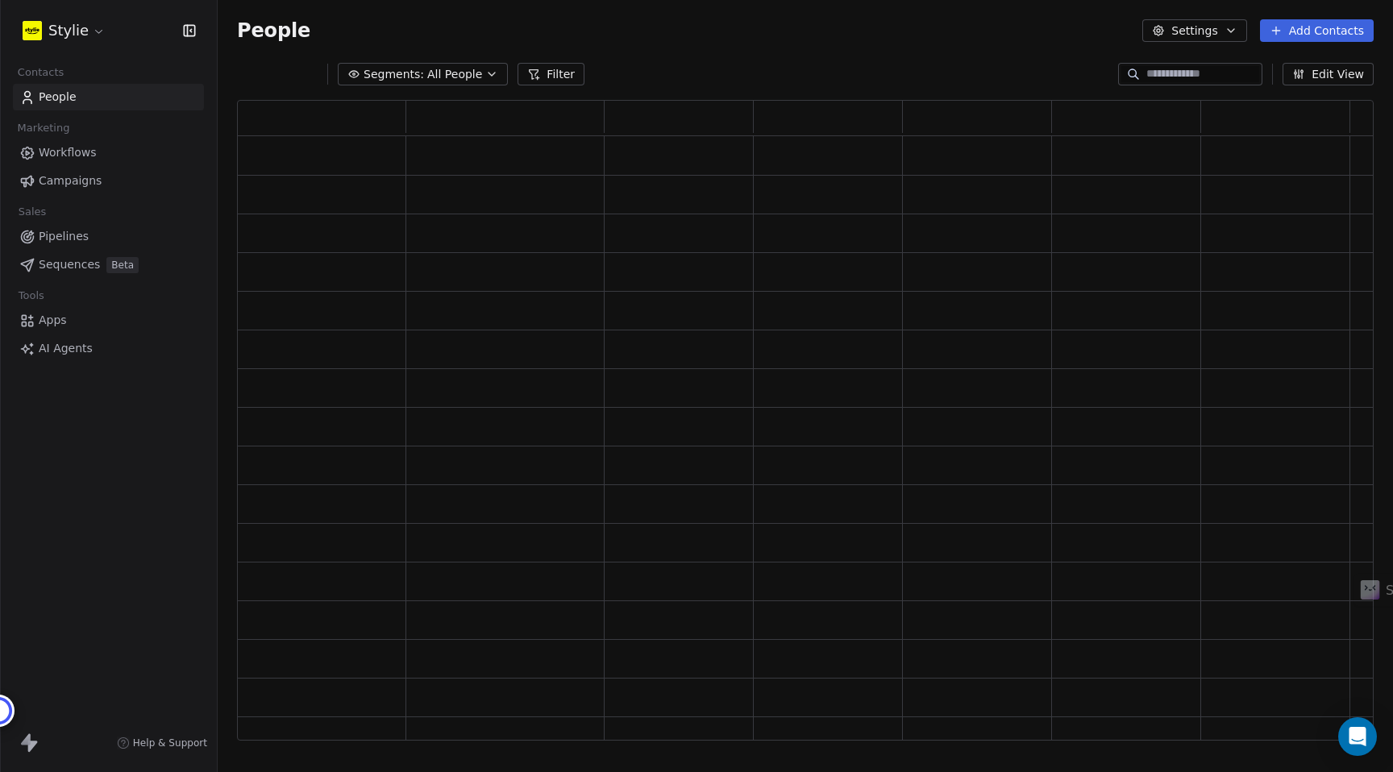
scroll to position [641, 1136]
click at [77, 182] on span "Campaigns" at bounding box center [70, 180] width 63 height 17
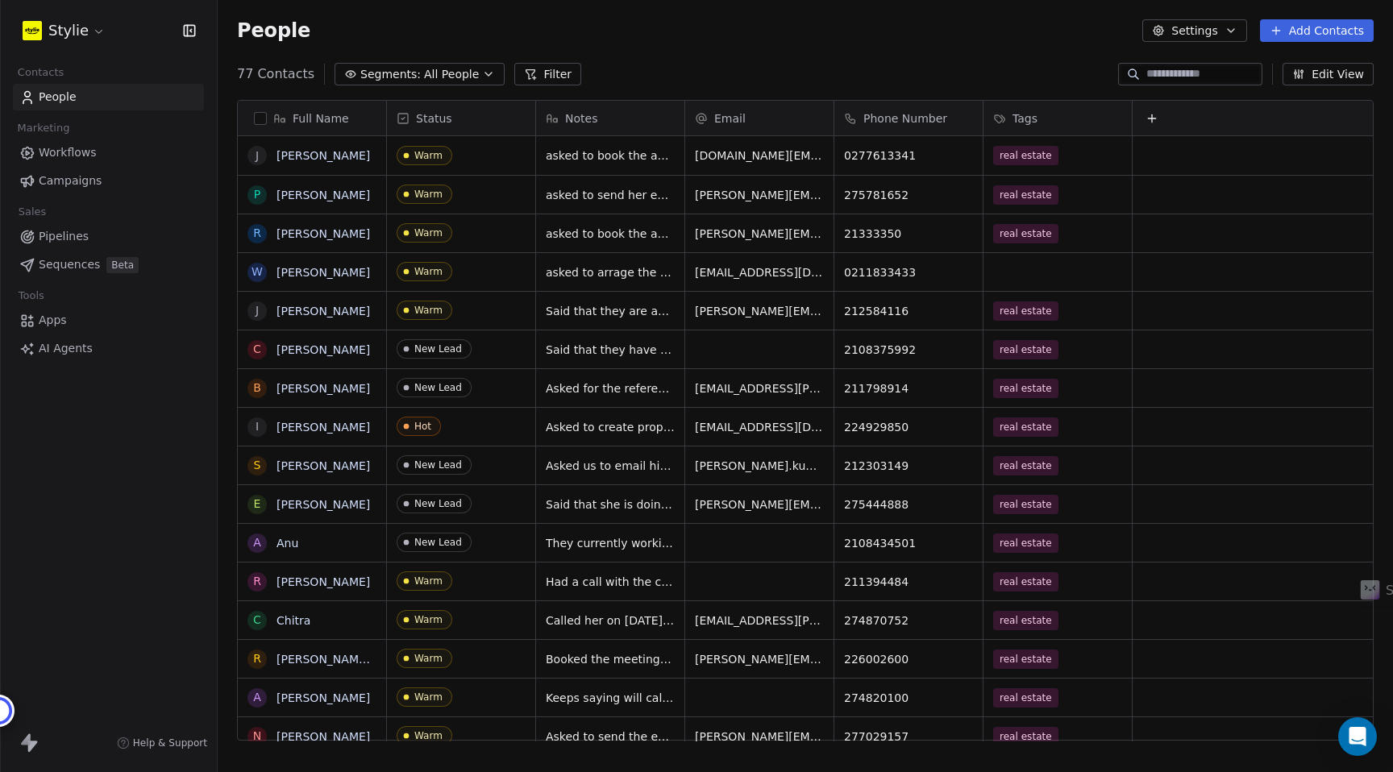
scroll to position [679, 1175]
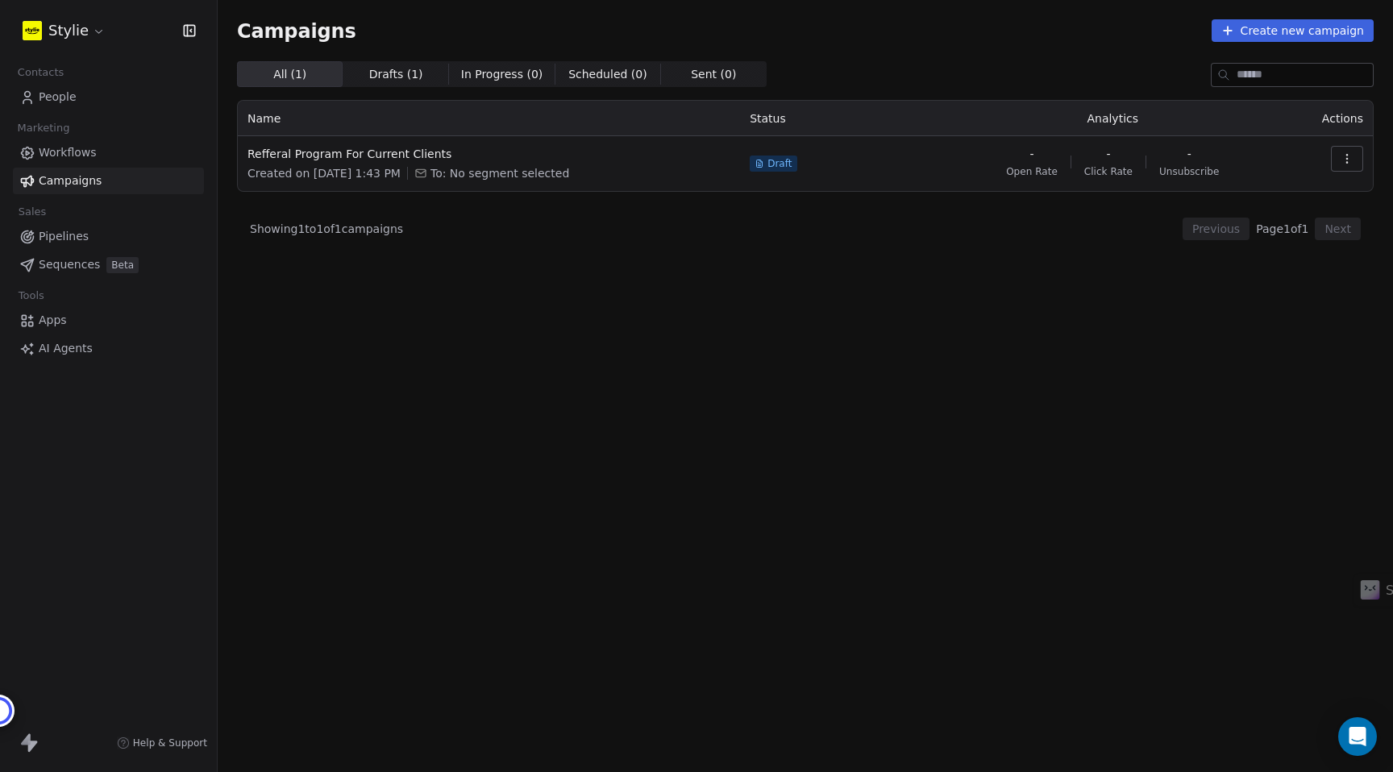
click at [455, 172] on span "To: No segment selected" at bounding box center [499, 173] width 139 height 16
click at [387, 163] on div "Refferal Program For Current Clients Created on [DATE] 1:43 PM To: No segment s…" at bounding box center [488, 163] width 483 height 35
click at [390, 163] on div "Refferal Program For Current Clients Created on [DATE] 1:43 PM To: No segment s…" at bounding box center [488, 163] width 483 height 35
click at [391, 160] on span "Refferal Program For Current Clients" at bounding box center [488, 154] width 483 height 16
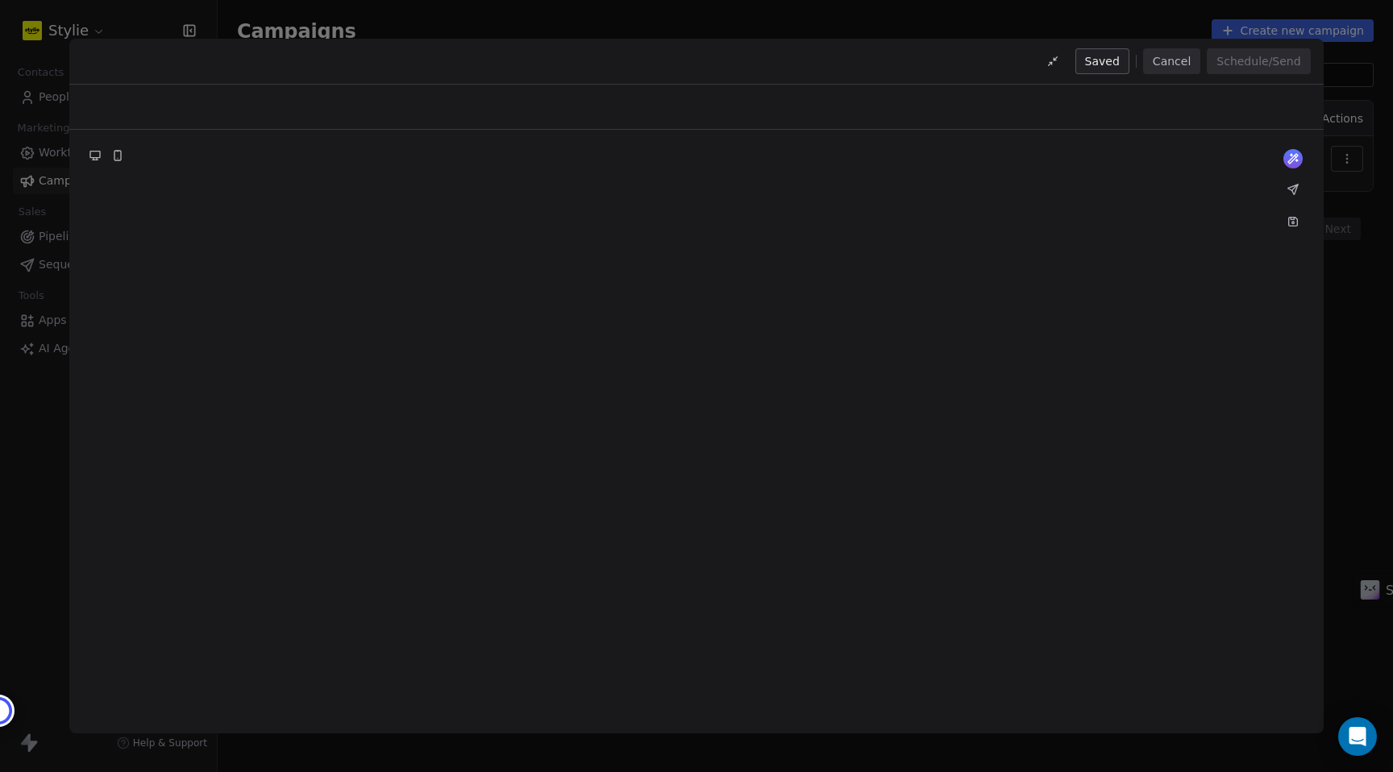
click at [391, 160] on div at bounding box center [695, 422] width 1253 height 584
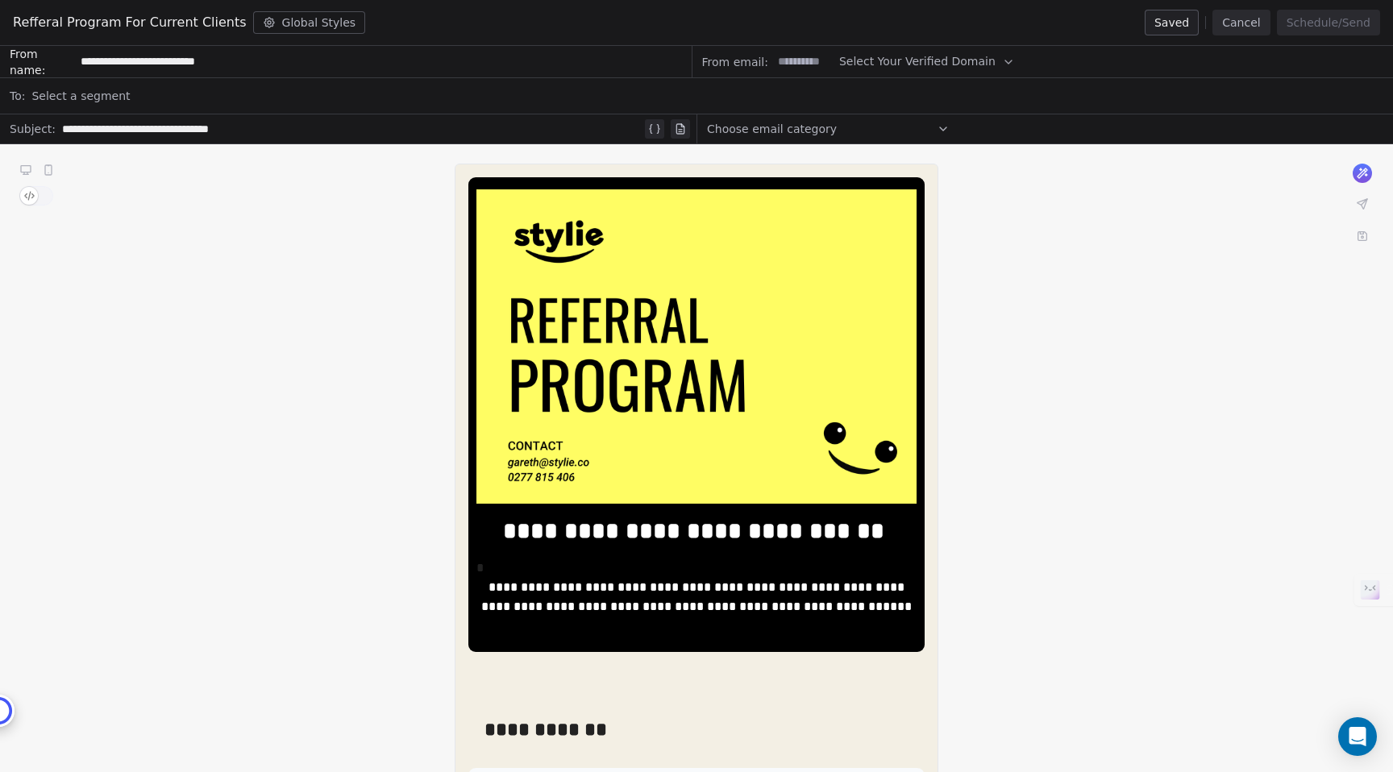
click at [749, 131] on span "Choose email category" at bounding box center [772, 129] width 130 height 16
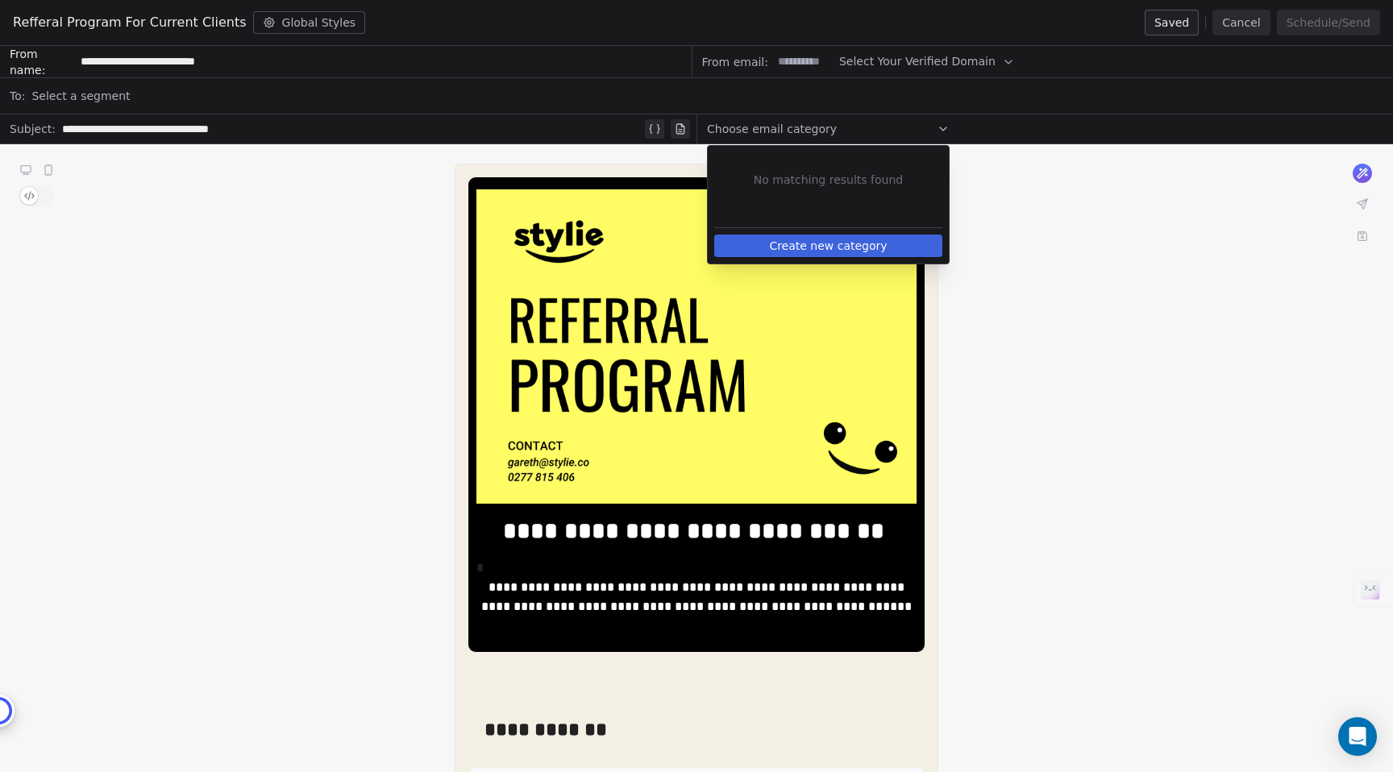
click at [761, 88] on div "Select a segment" at bounding box center [707, 95] width 1352 height 35
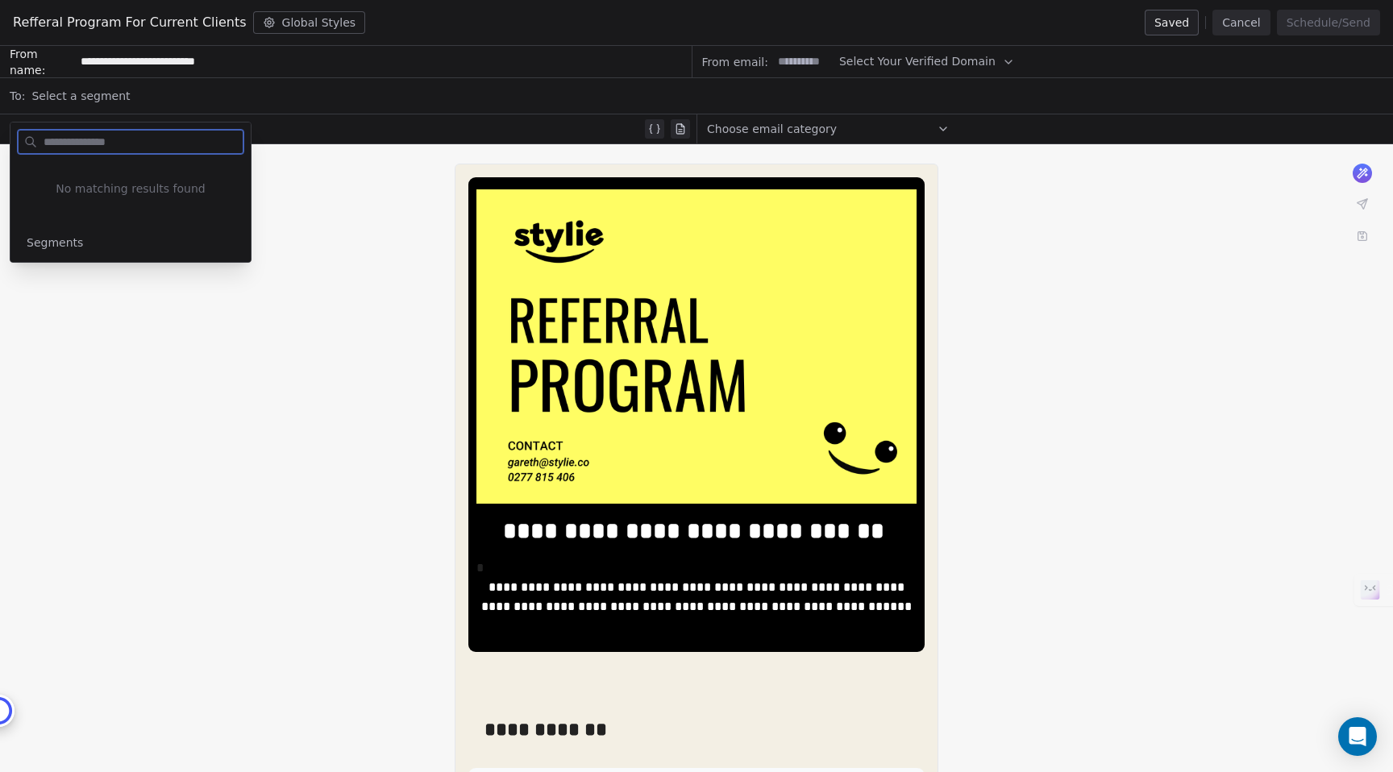
click at [795, 76] on body "**********" at bounding box center [696, 386] width 1393 height 772
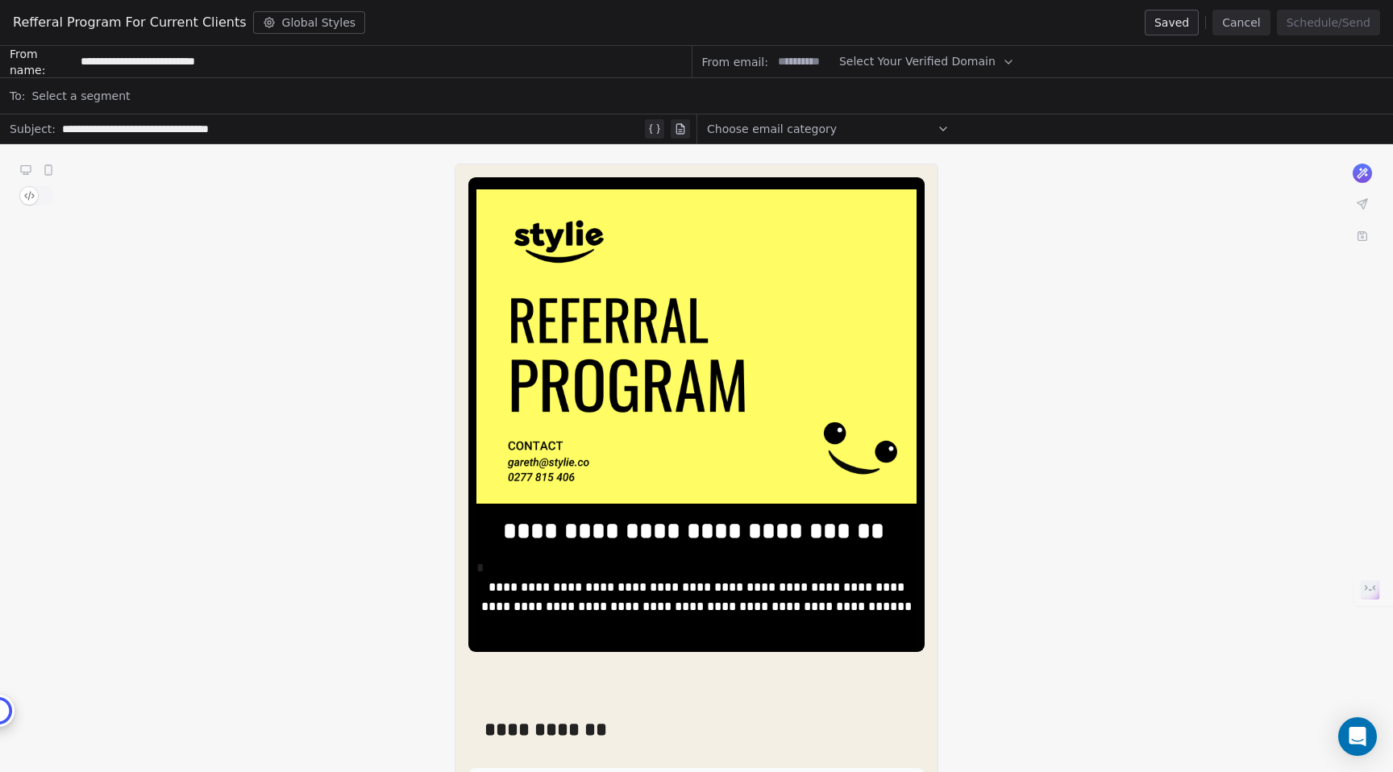
click at [801, 71] on input at bounding box center [803, 62] width 63 height 30
click at [888, 64] on span "Select Your Verified Domain" at bounding box center [917, 61] width 156 height 17
click at [883, 100] on span "@[DOMAIN_NAME]" at bounding box center [915, 101] width 131 height 16
click at [790, 63] on input at bounding box center [803, 62] width 63 height 30
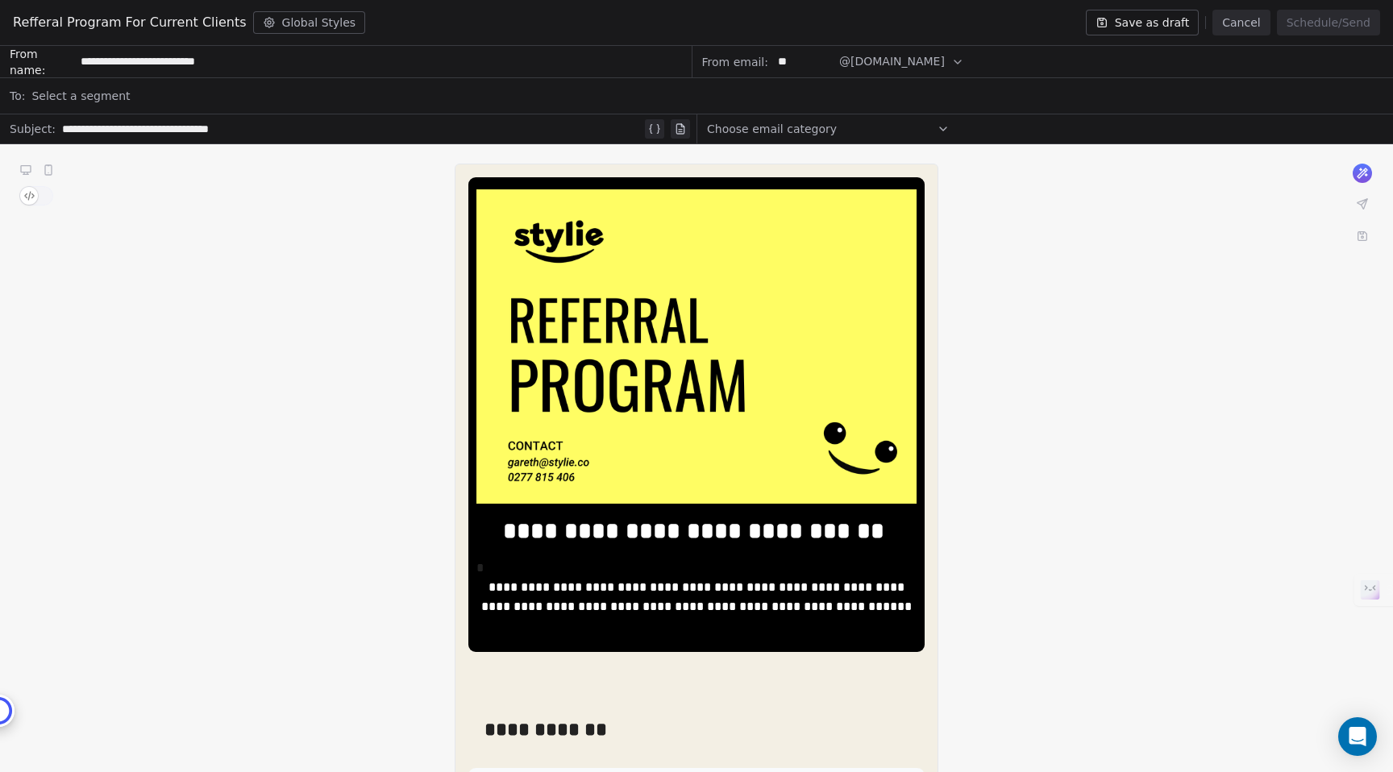
type input "*"
click at [791, 62] on input "*****" at bounding box center [803, 62] width 63 height 30
click at [787, 65] on input "*****" at bounding box center [803, 62] width 63 height 30
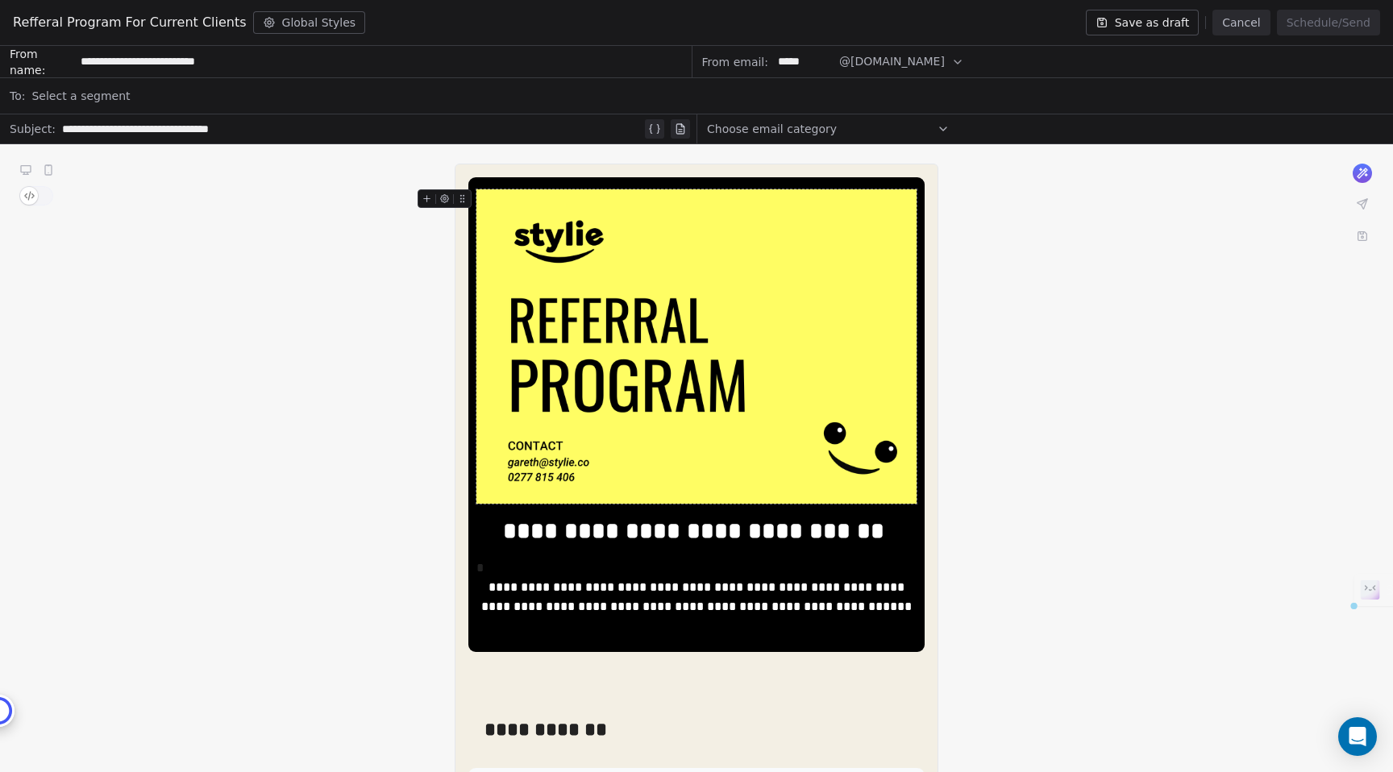
click at [787, 65] on input "*****" at bounding box center [803, 62] width 63 height 30
type input "*"
type input "*****"
click at [1360, 205] on icon at bounding box center [1362, 203] width 13 height 13
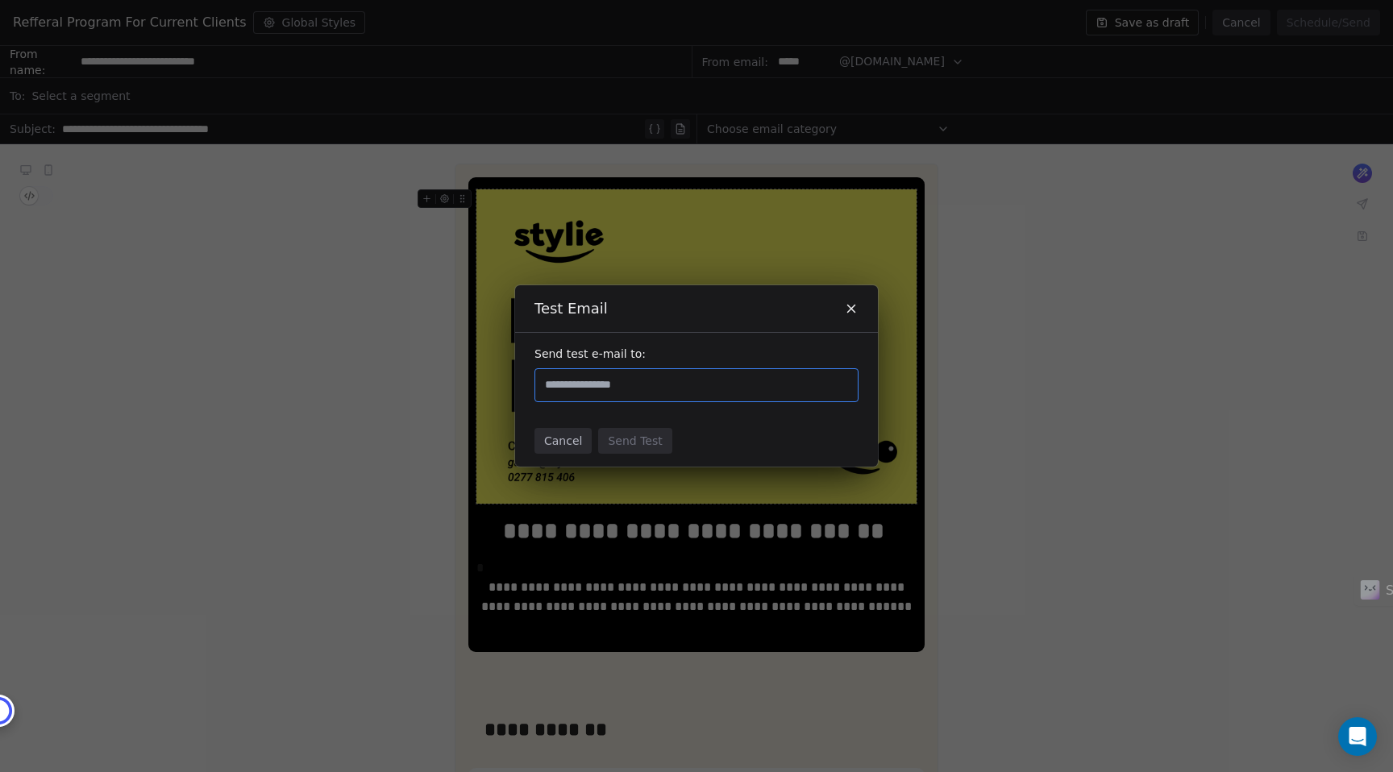
click at [729, 384] on input "text" at bounding box center [696, 385] width 309 height 19
type input "**********"
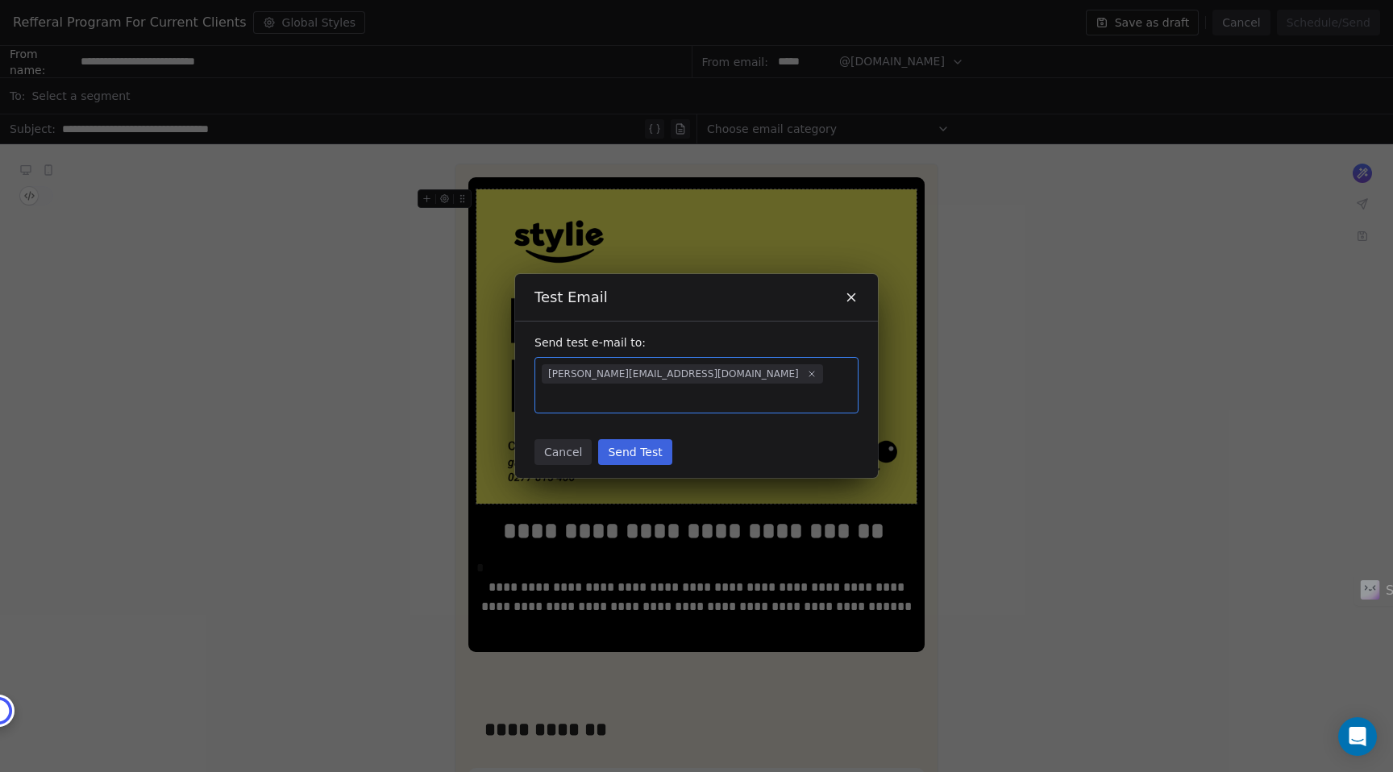
click at [638, 444] on button "Send Test" at bounding box center [634, 452] width 73 height 26
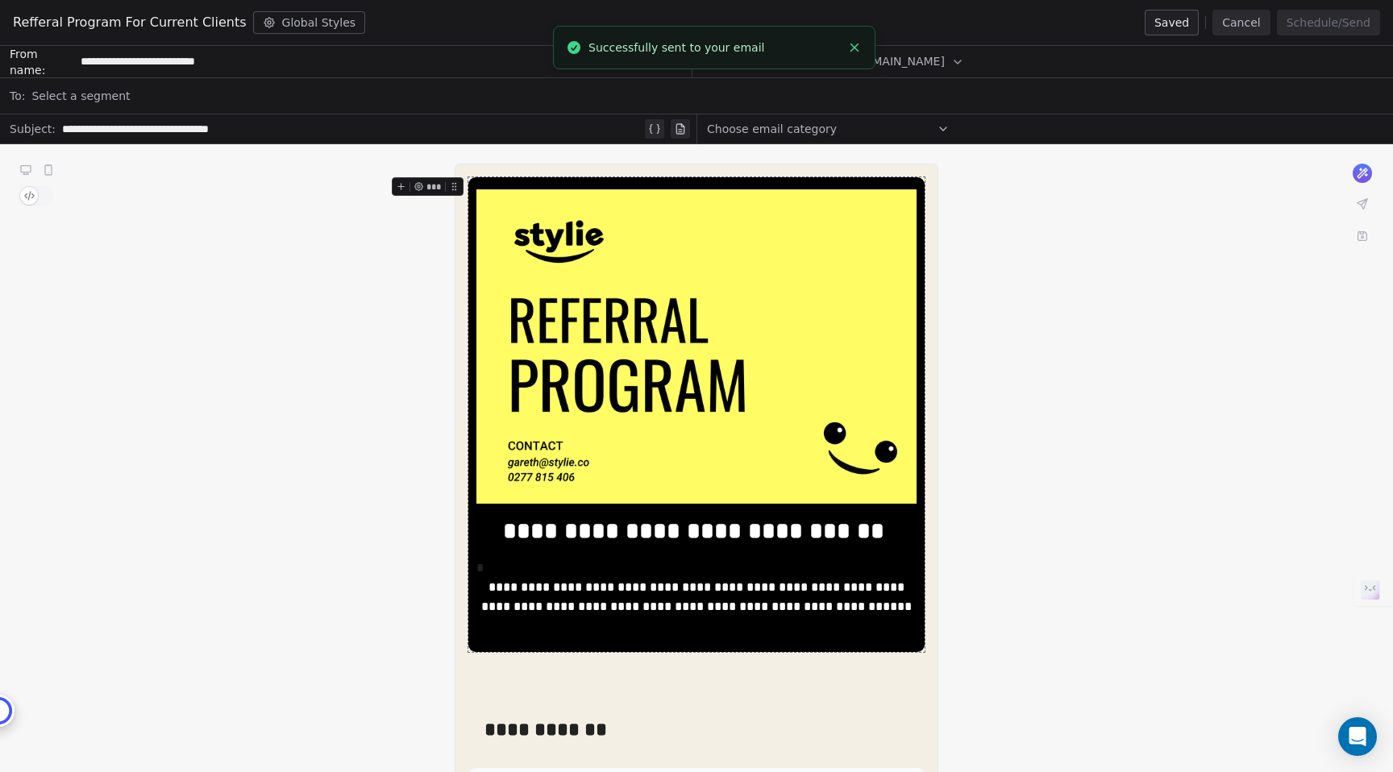
click at [852, 48] on icon "Close toast" at bounding box center [854, 47] width 15 height 15
click at [1354, 204] on button at bounding box center [1362, 204] width 23 height 23
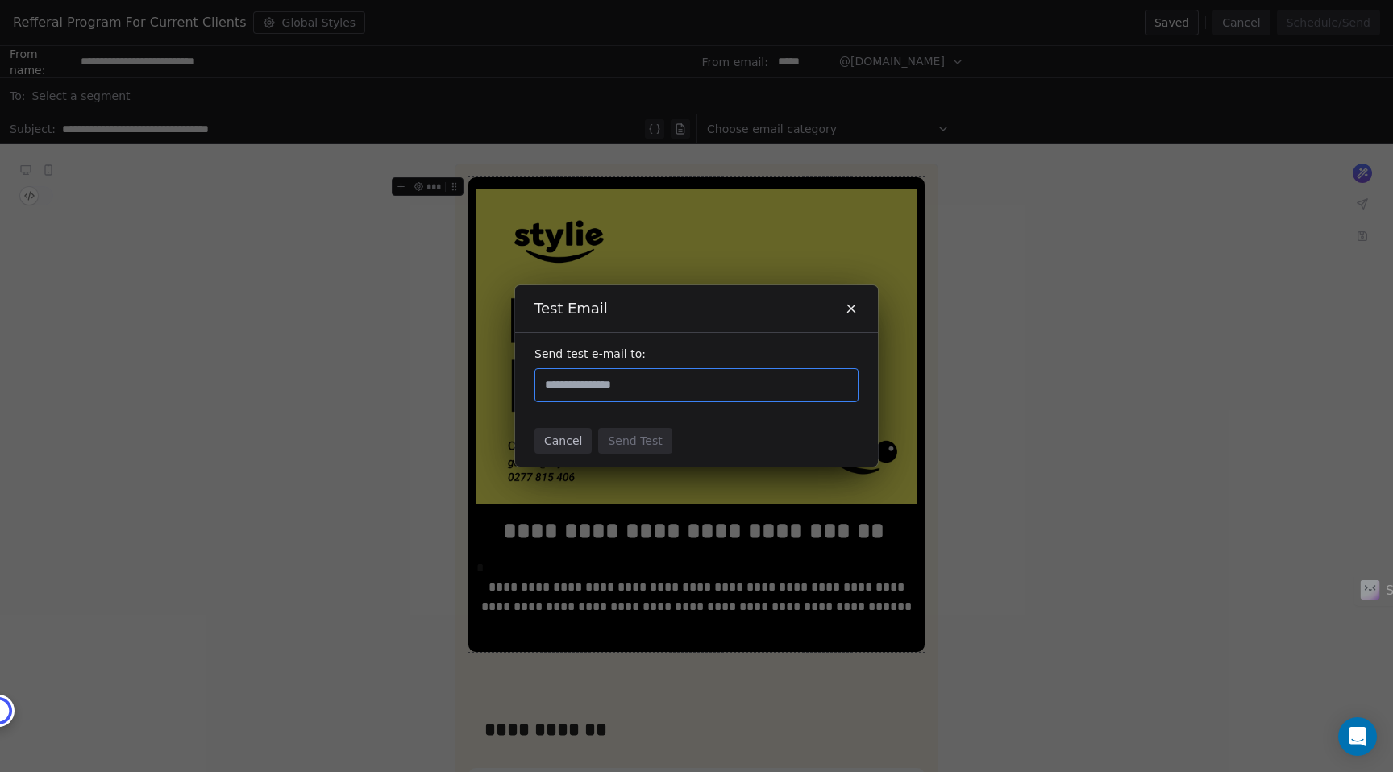
click at [854, 308] on icon at bounding box center [851, 308] width 15 height 15
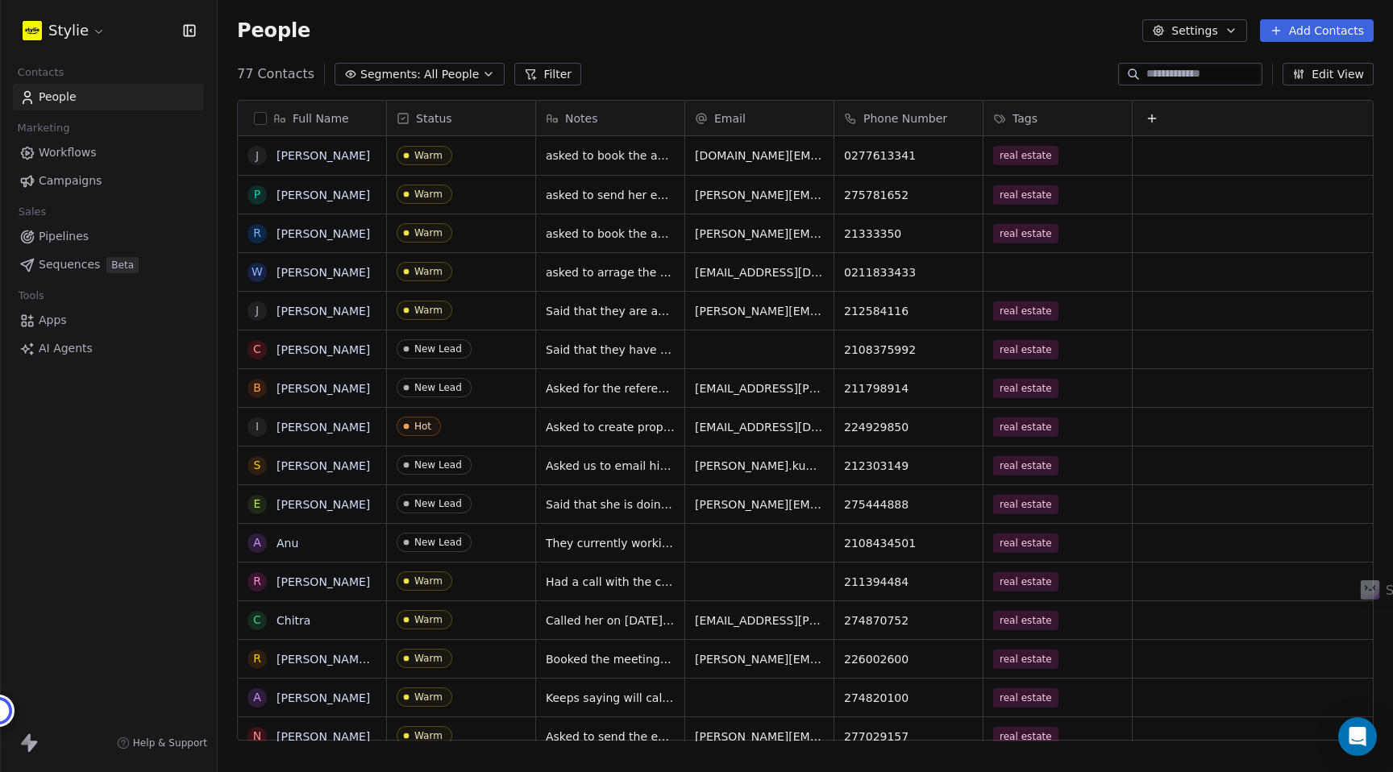
scroll to position [679, 1175]
